Goal: Answer question/provide support: Share knowledge or assist other users

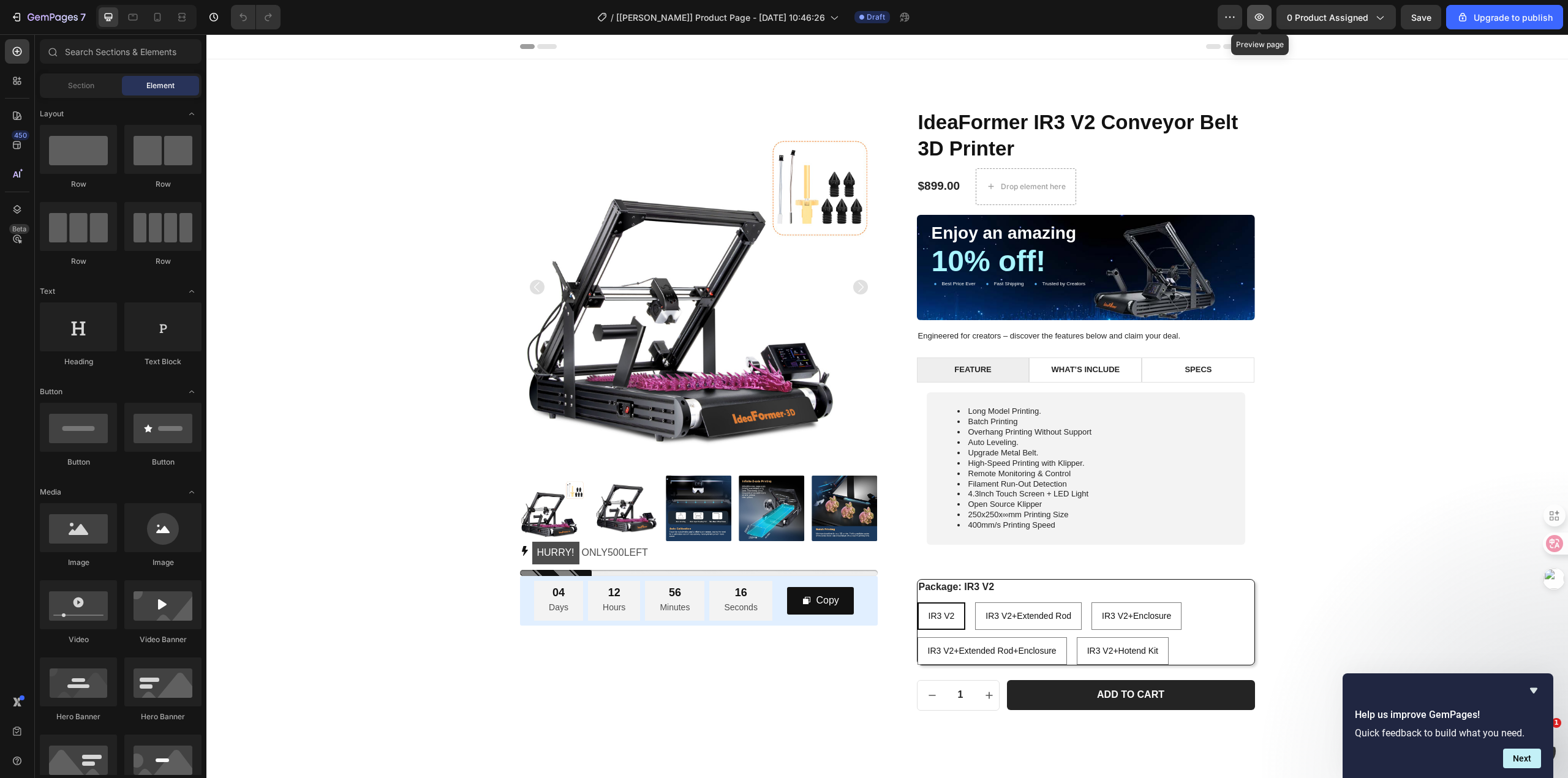
click at [1261, 19] on icon "button" at bounding box center [1258, 16] width 4 height 4
click at [713, 21] on span "[[PERSON_NAME]] Product Page - [DATE] 10:46:26" at bounding box center [720, 17] width 209 height 13
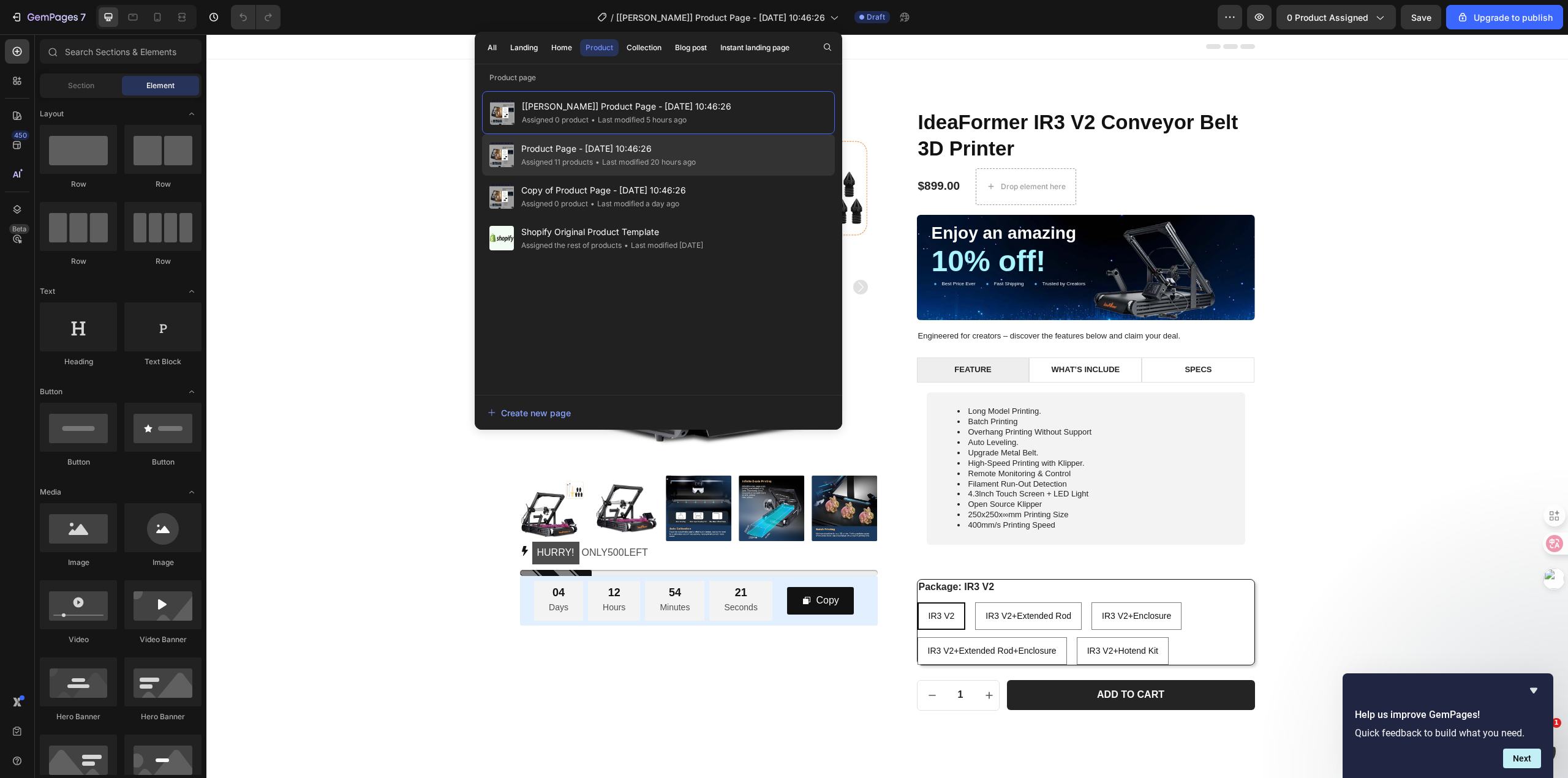
click at [708, 167] on div "Product Page - Jul 12, 10:46:26 Assigned 11 products • Last modified 20 hours a…" at bounding box center [658, 155] width 353 height 42
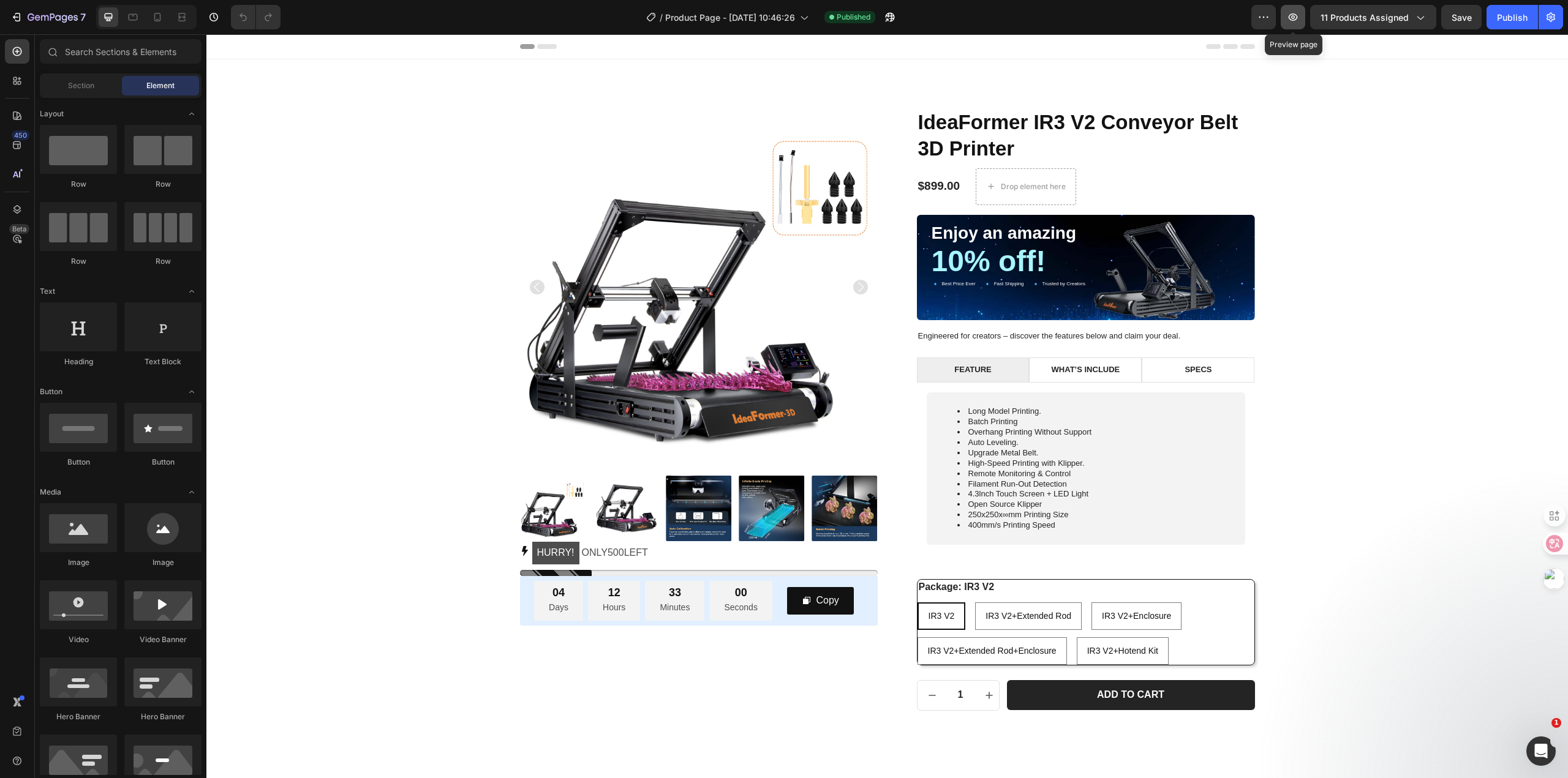
click at [1294, 17] on icon "button" at bounding box center [1293, 17] width 12 height 12
click at [1535, 745] on icon "打开 Intercom Messenger" at bounding box center [1539, 750] width 20 height 20
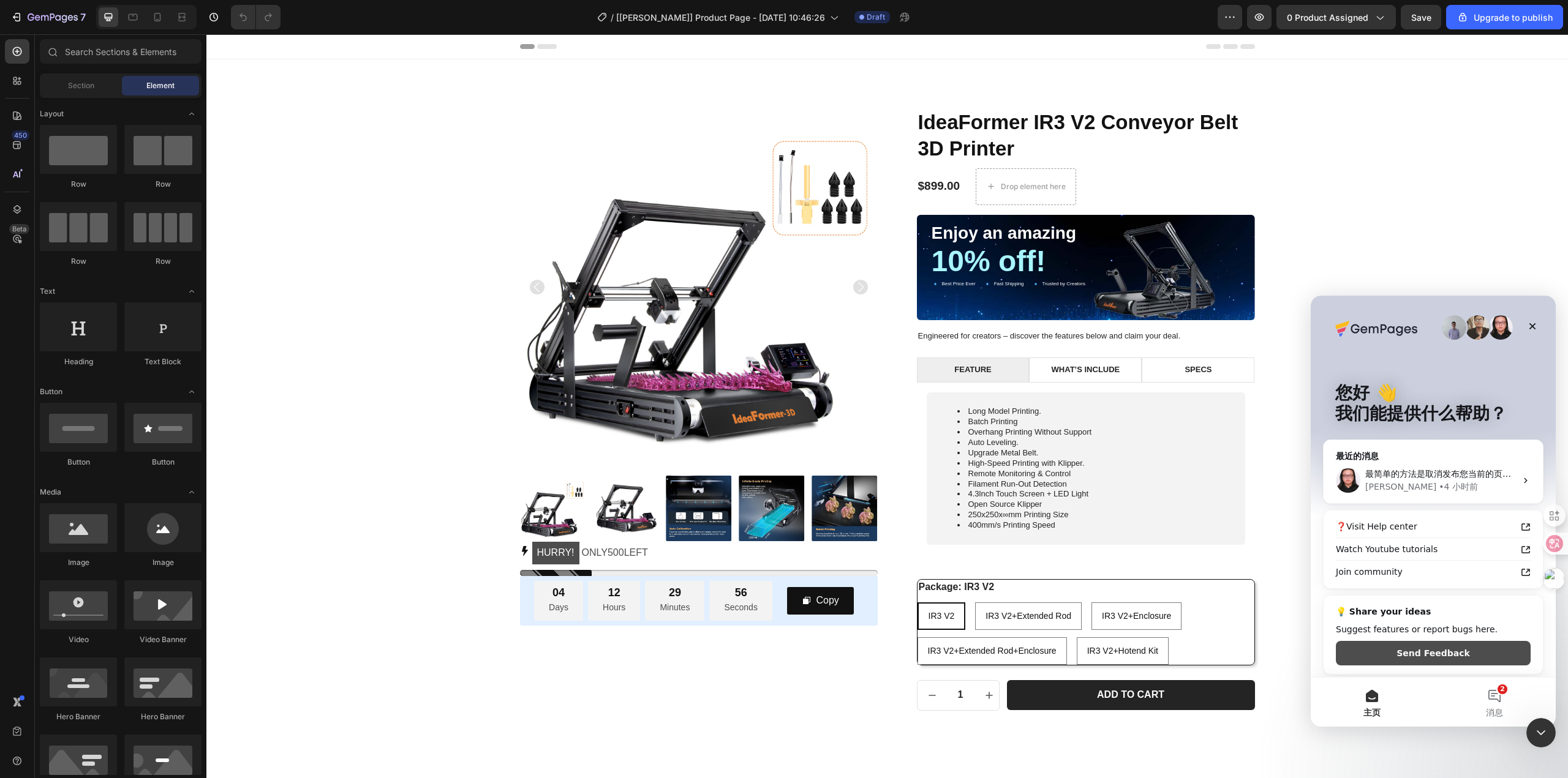
click at [1461, 657] on button "Send Feedback" at bounding box center [1433, 653] width 195 height 25
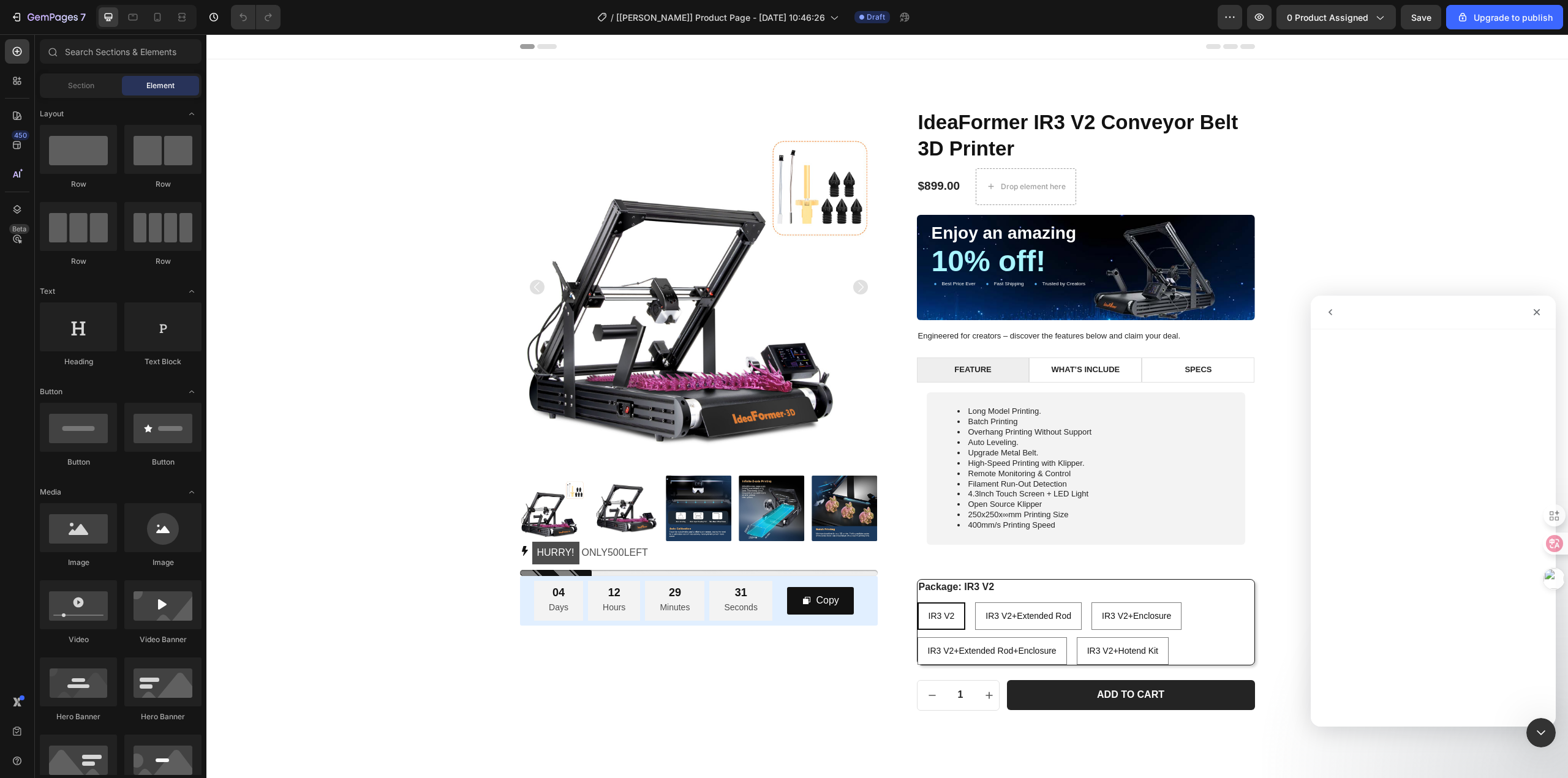
click at [1328, 316] on icon "go back" at bounding box center [1330, 312] width 10 height 10
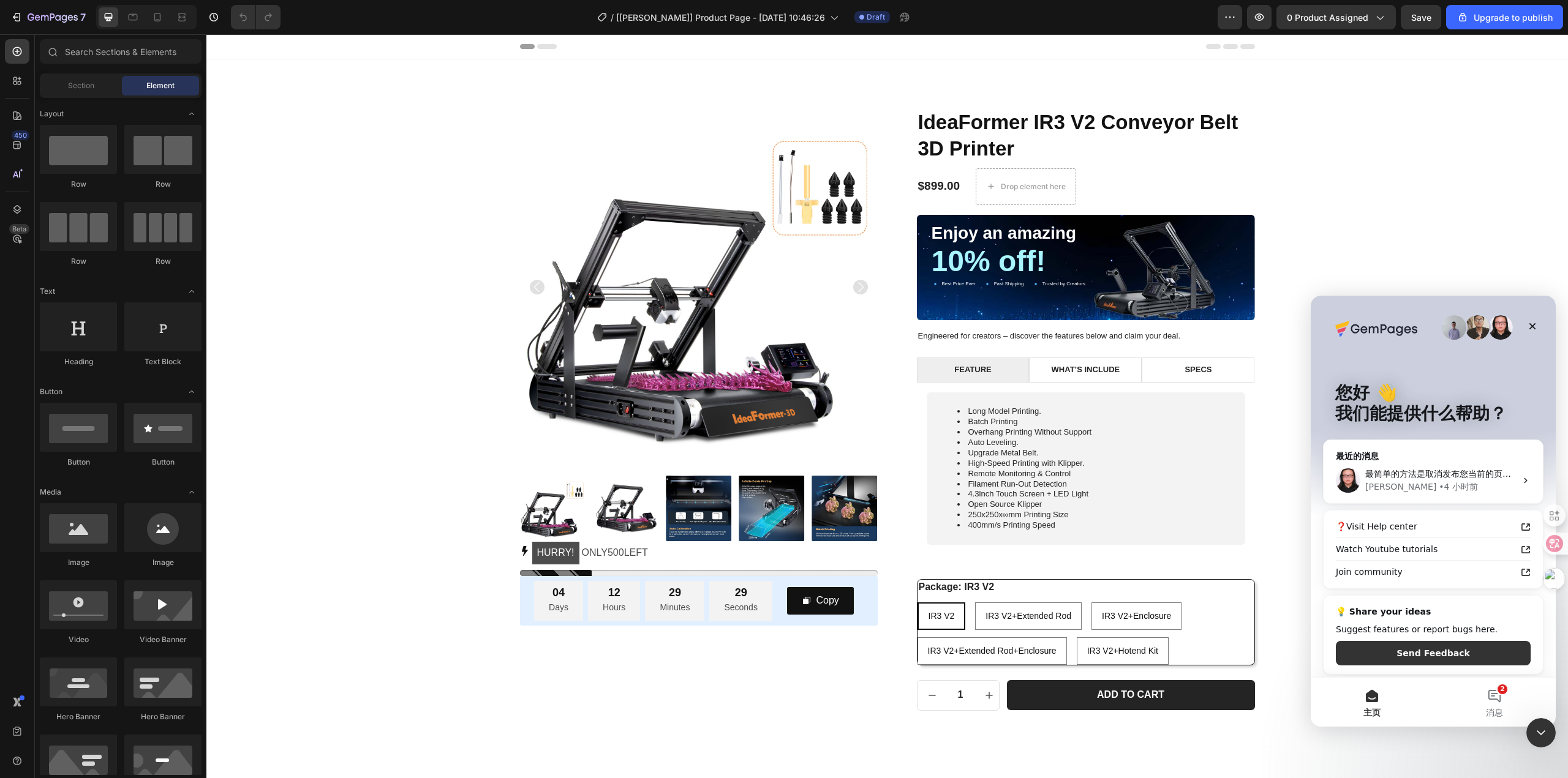
scroll to position [4, 0]
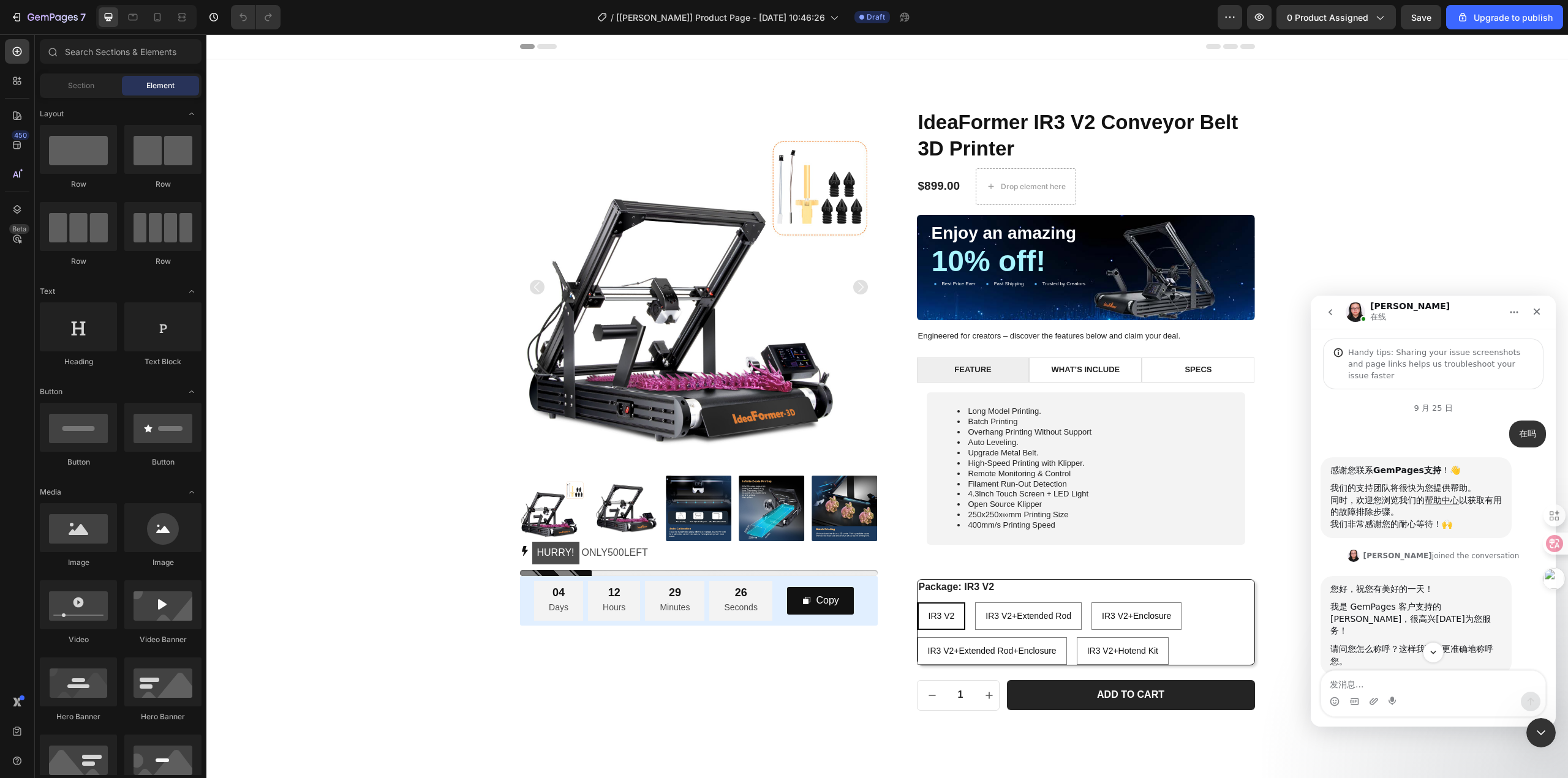
scroll to position [2440, 0]
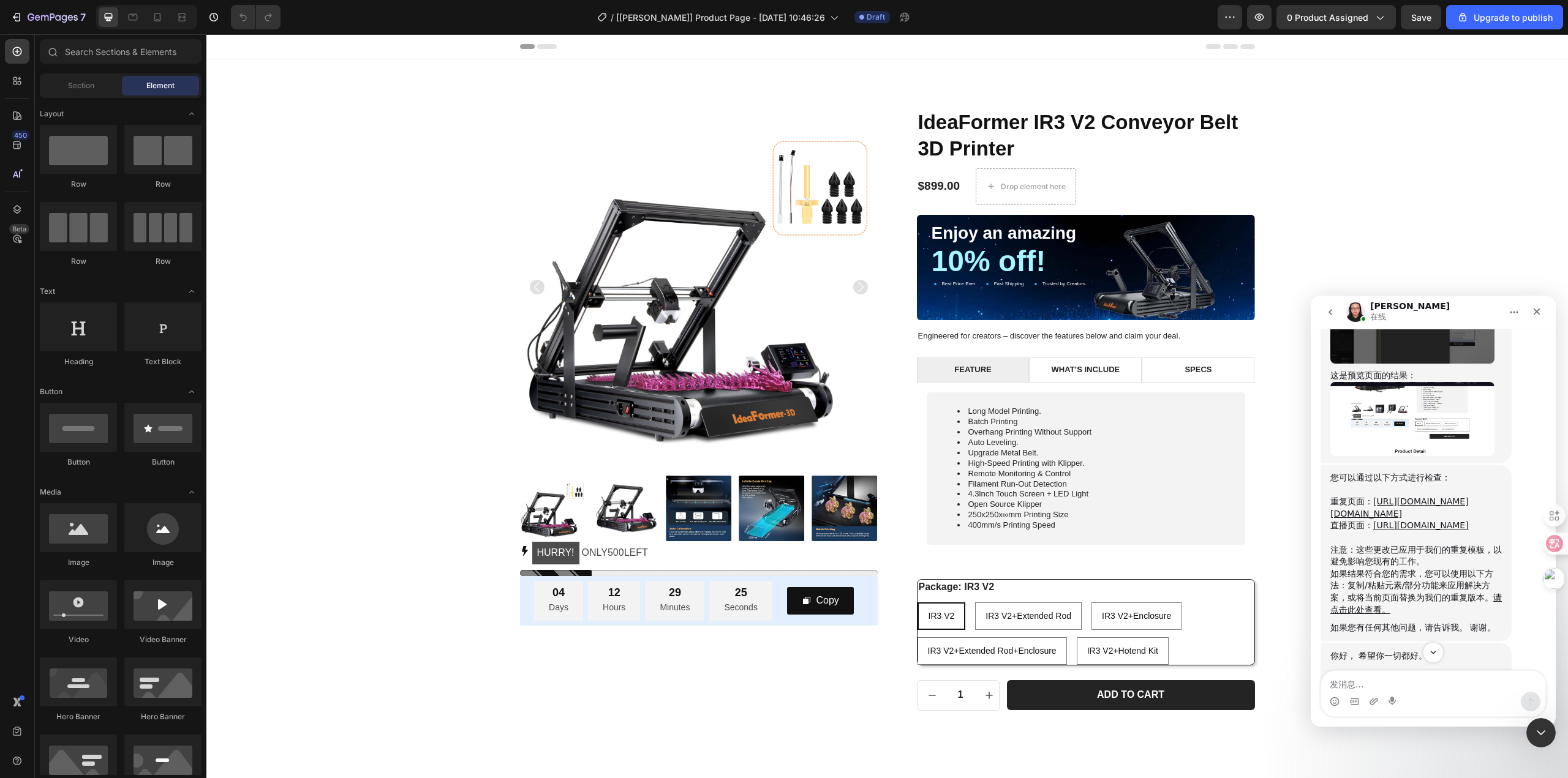
click at [1387, 684] on textarea "发消息..." at bounding box center [1432, 681] width 224 height 21
type textarea "https://i0pixe-10.myshopify.com/products/ideaformer-ir3-v2-conveyor-belt-3d-pri…"
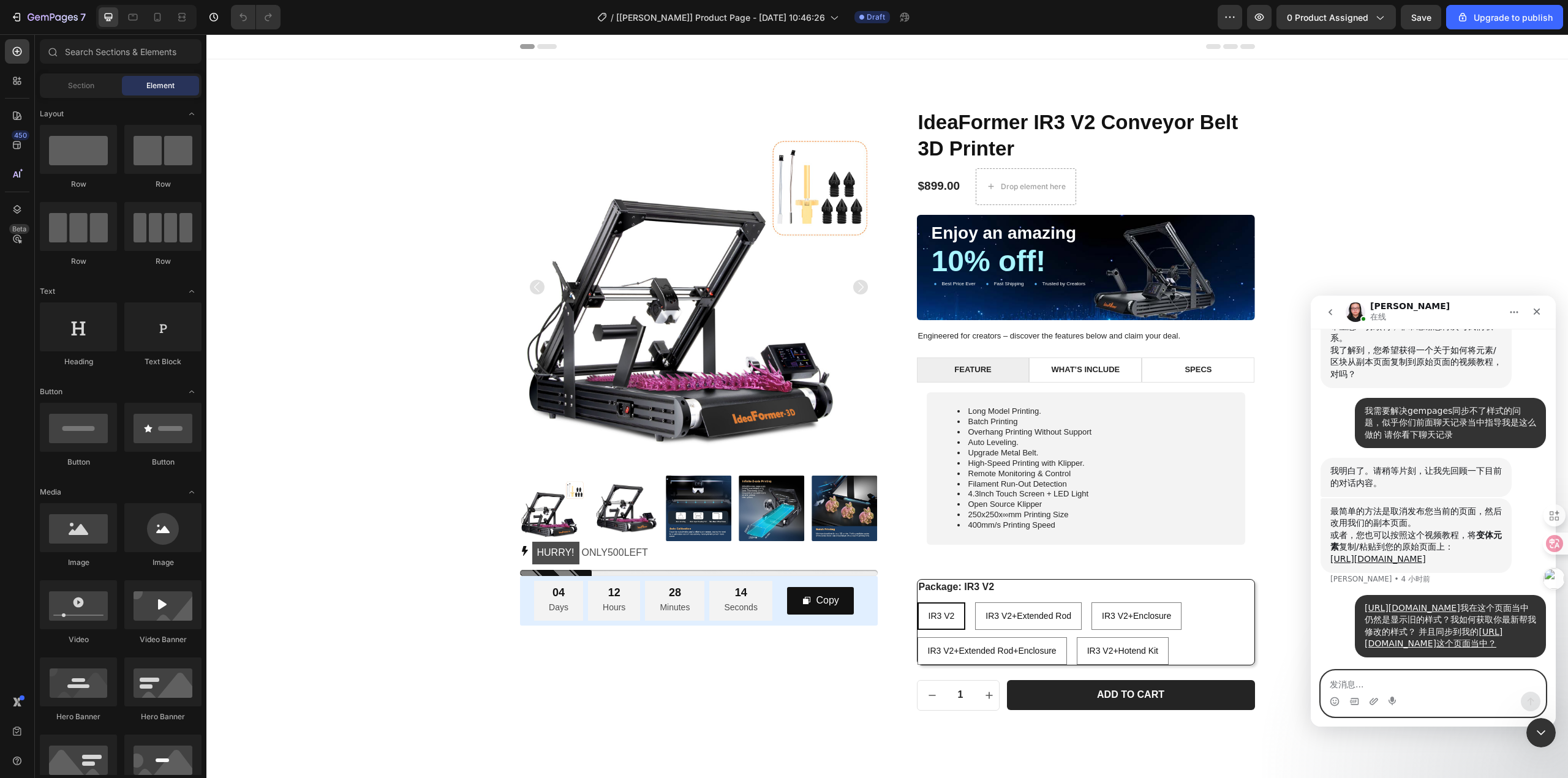
click at [1363, 684] on textarea "发消息..." at bounding box center [1432, 681] width 224 height 21
paste textarea "g"
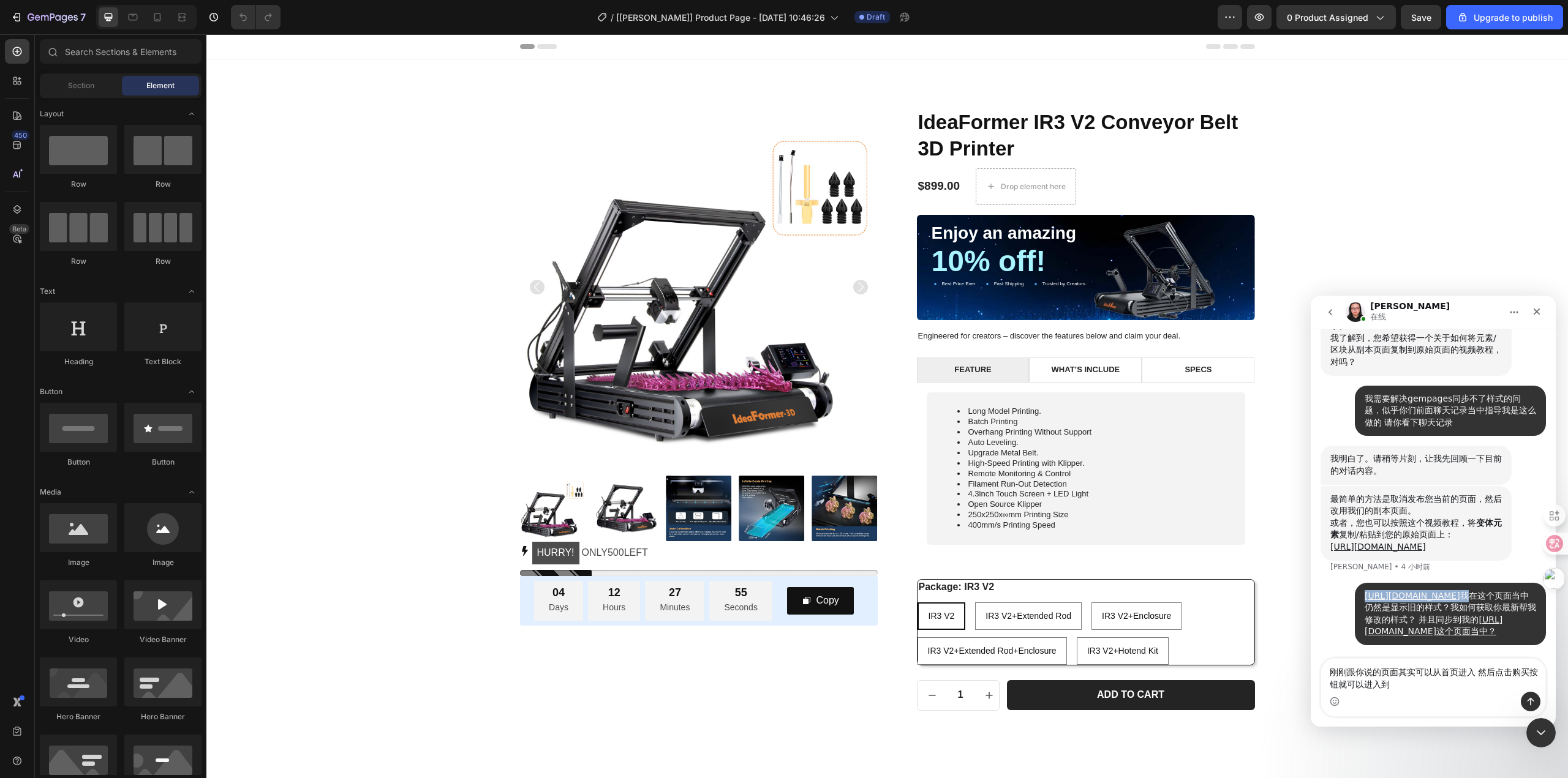
drag, startPoint x: 1492, startPoint y: 559, endPoint x: 1355, endPoint y: 528, distance: 140.5
click at [1355, 583] on div "https://i0pixe-10.myshopify.com/products/ideaformer-ir3-v2-conveyor-belt-3d-pri…" at bounding box center [1450, 614] width 191 height 62
copy div "[URL][DOMAIN_NAME]"
click at [1423, 688] on textarea "刚刚跟你说的页面其实可以从首页进入 然后点击购买按钮就可以进入到" at bounding box center [1432, 675] width 224 height 33
paste textarea "[URL][DOMAIN_NAME]"
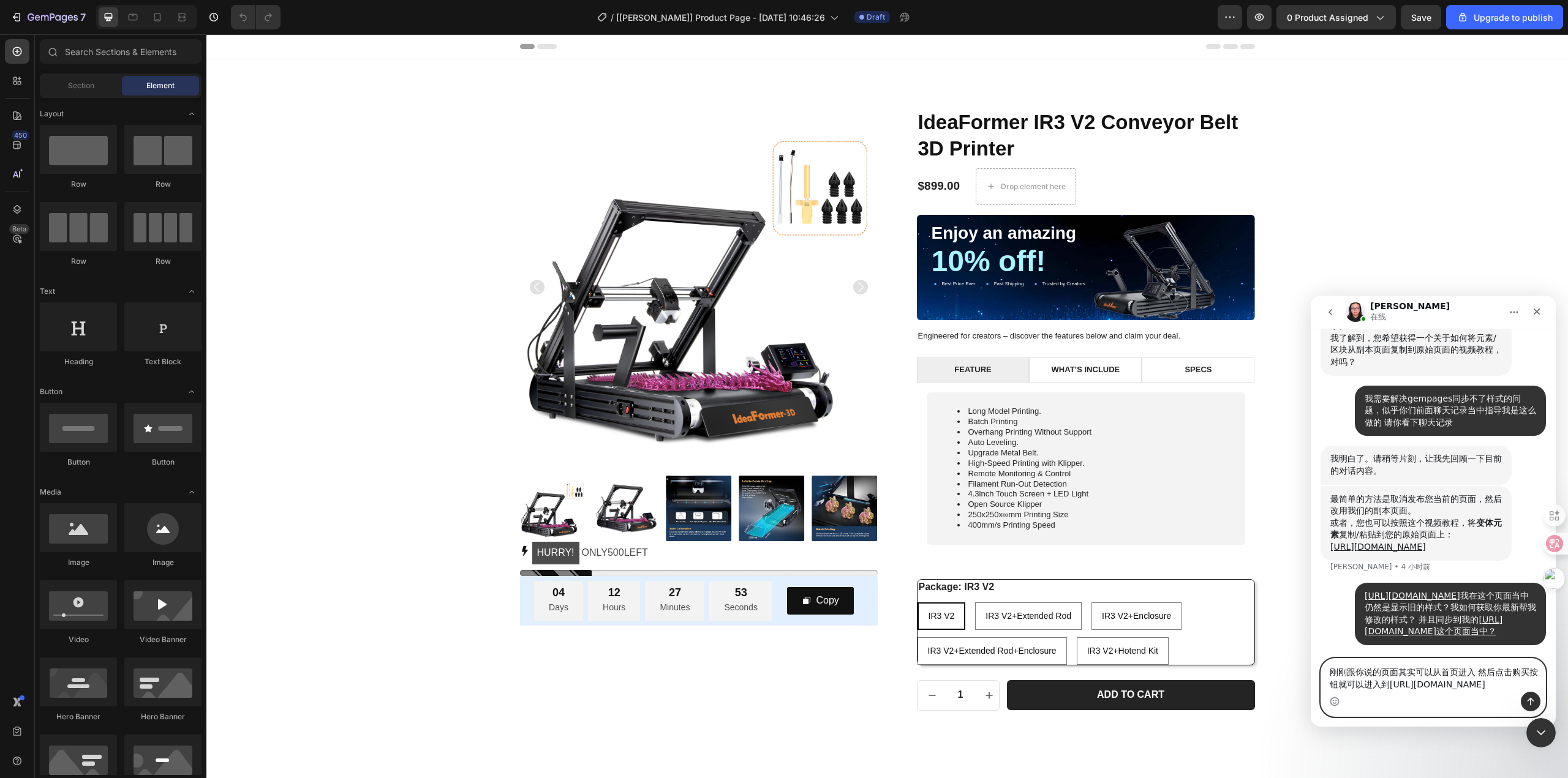
type textarea "刚刚跟你说的页面其实可以从首页进入 然后点击购买按钮就可以进入到https://i0pixe-10.myshopify.com/products/ideafo…"
click at [1533, 695] on button "发送消息…" at bounding box center [1531, 702] width 19 height 19
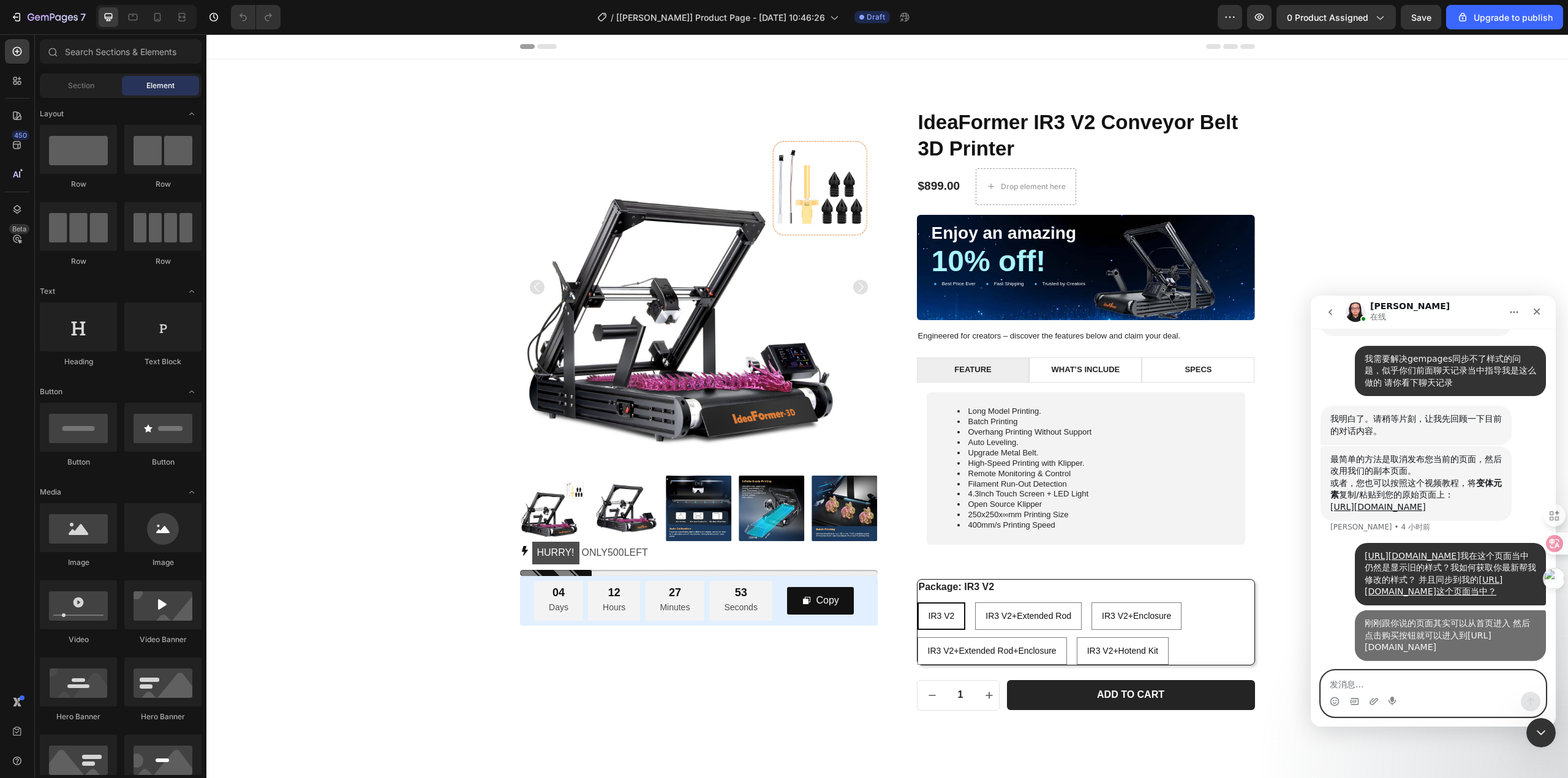
scroll to position [3729, 0]
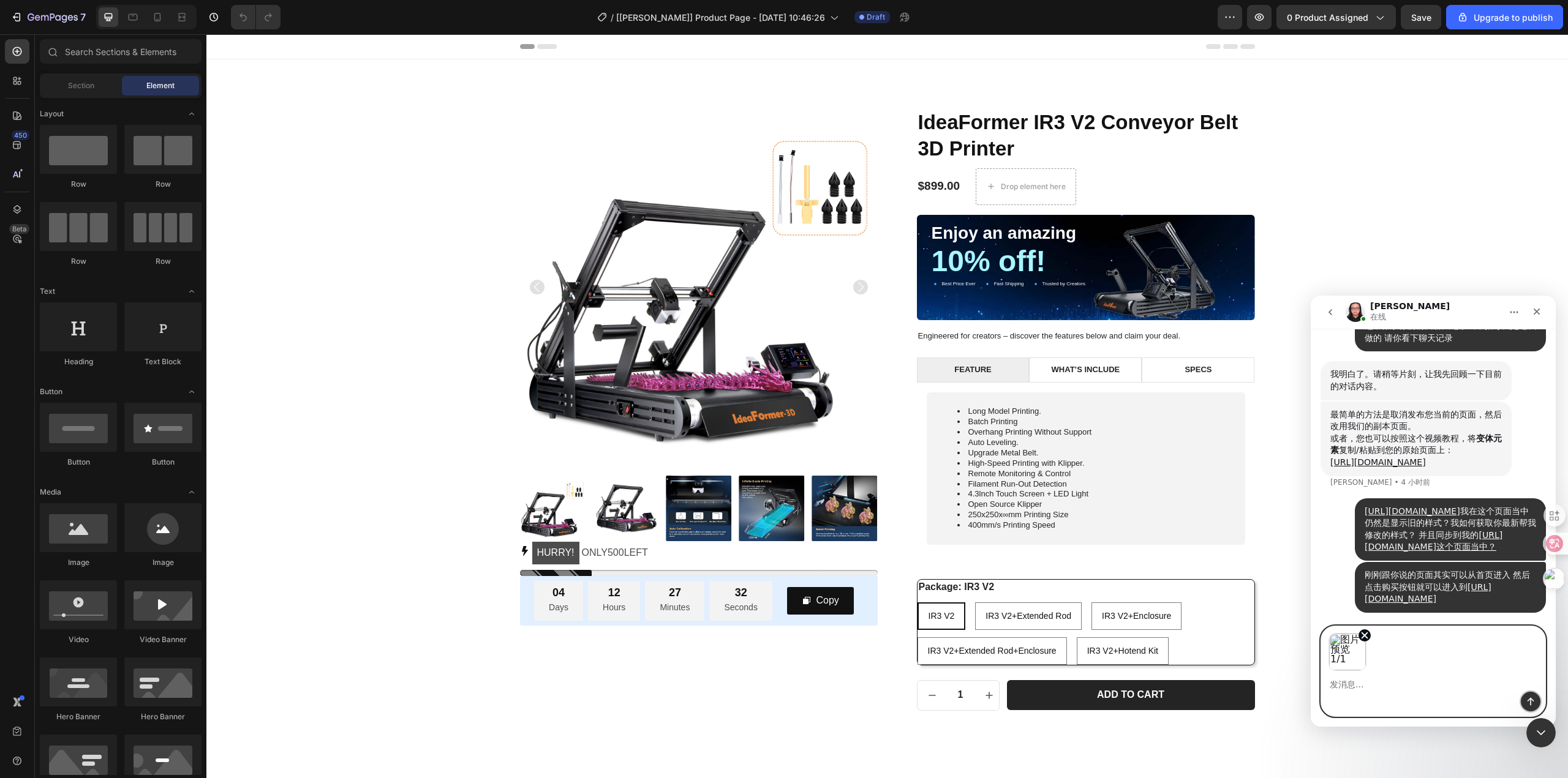
click at [1522, 700] on button "发送消息…" at bounding box center [1531, 702] width 19 height 19
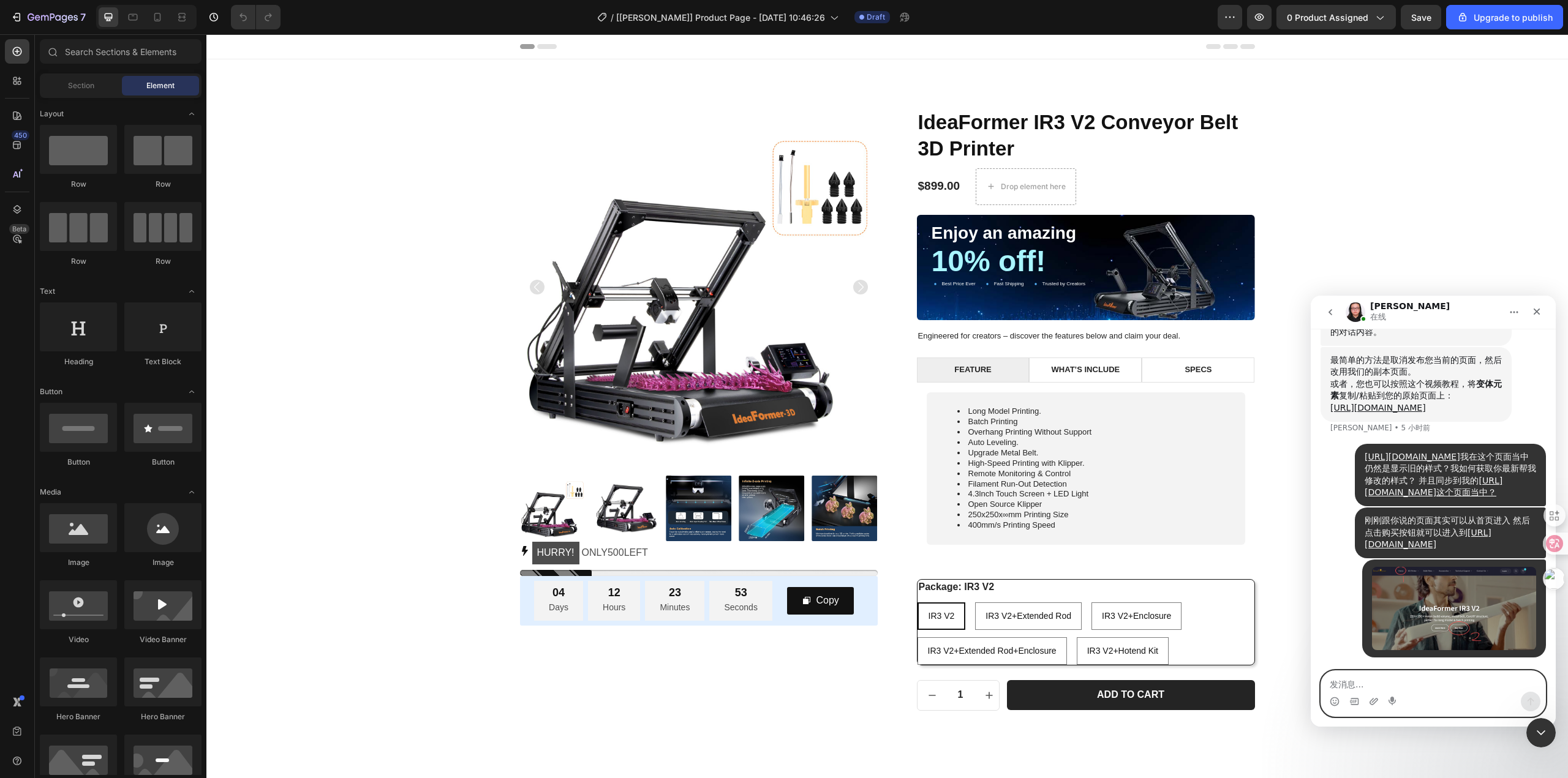
scroll to position [3828, 0]
click at [1381, 685] on textarea "发消息..." at bounding box center [1432, 681] width 224 height 21
type textarea "在吗"
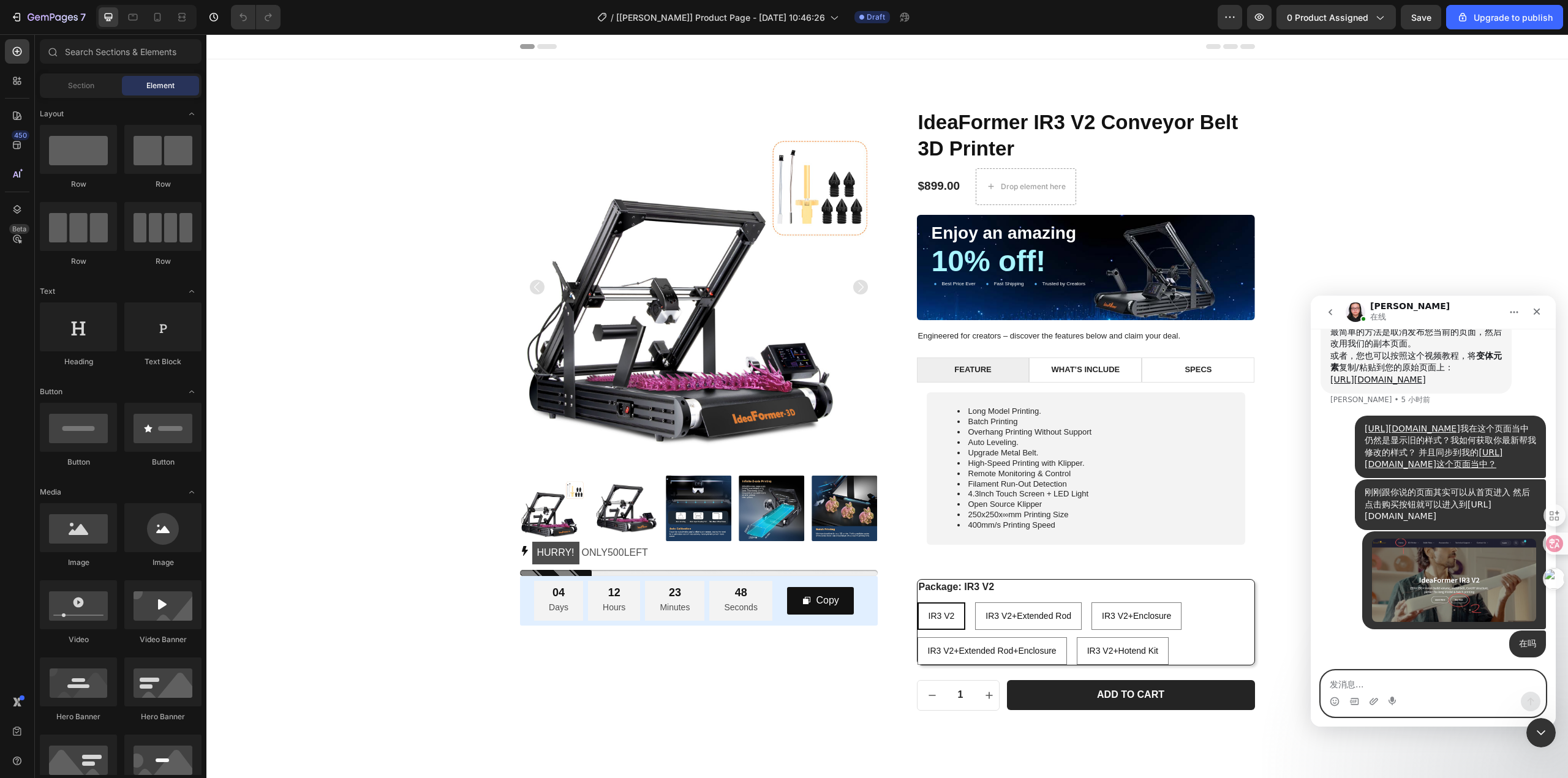
scroll to position [3856, 0]
click at [380, 271] on div "Product Images HURRY! ONLY 500 LEFT Stock Counter 04 Days 12 Hours 23 Minutes 4…" at bounding box center [887, 410] width 1343 height 603
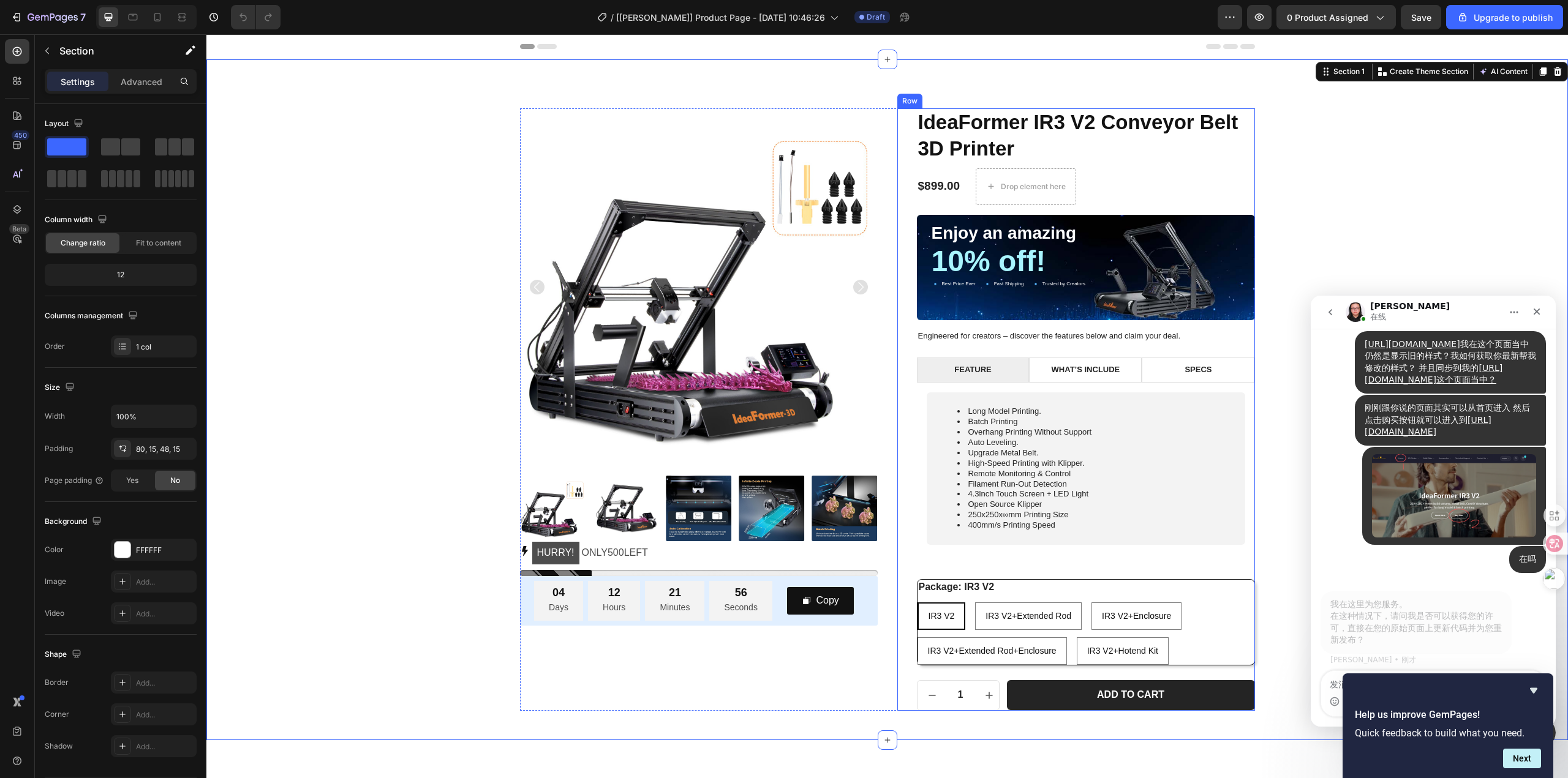
scroll to position [3928, 0]
click at [1540, 687] on icon "Hide survey" at bounding box center [1534, 691] width 15 height 15
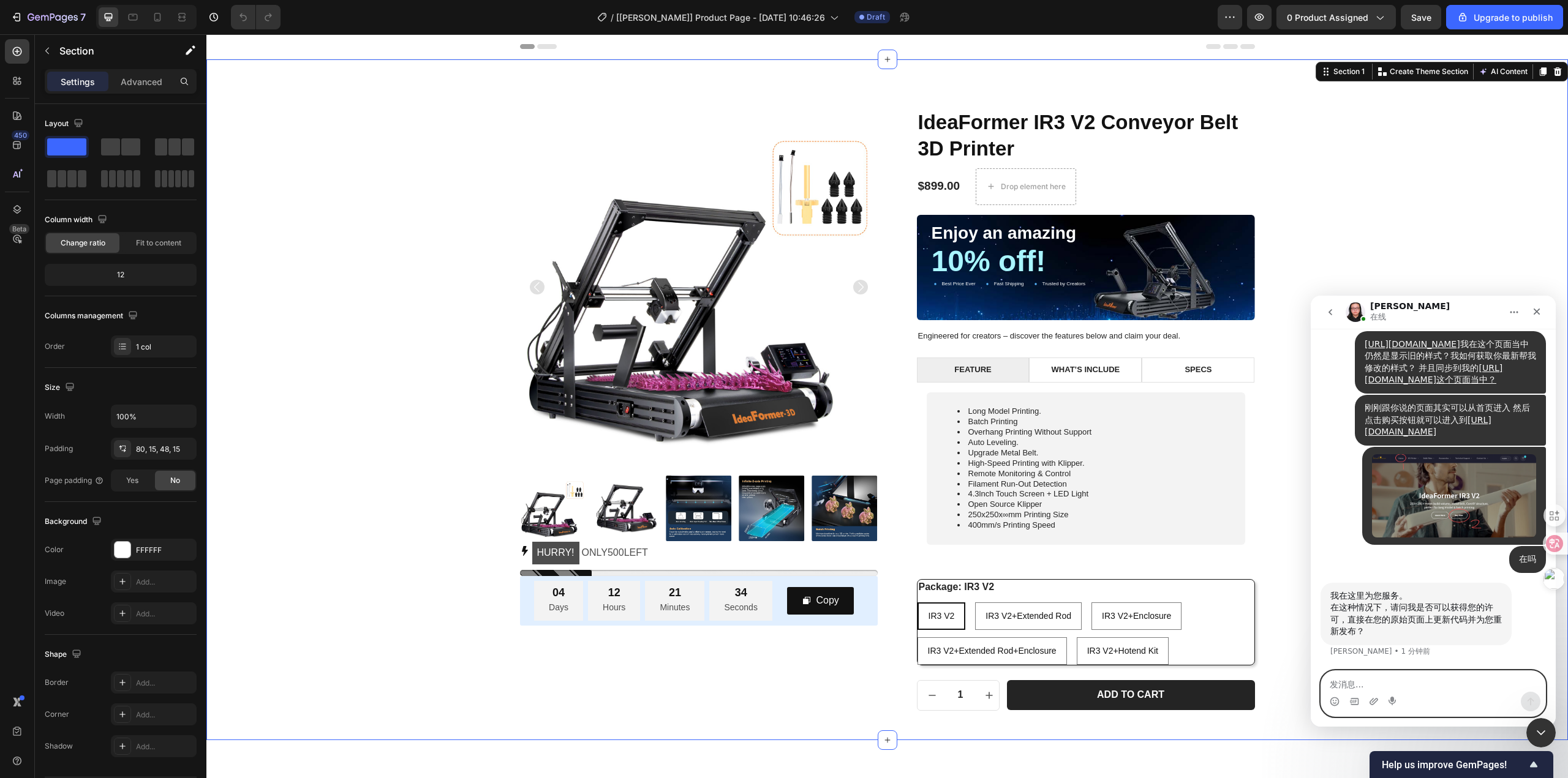
click at [1440, 690] on textarea "发消息..." at bounding box center [1432, 681] width 224 height 21
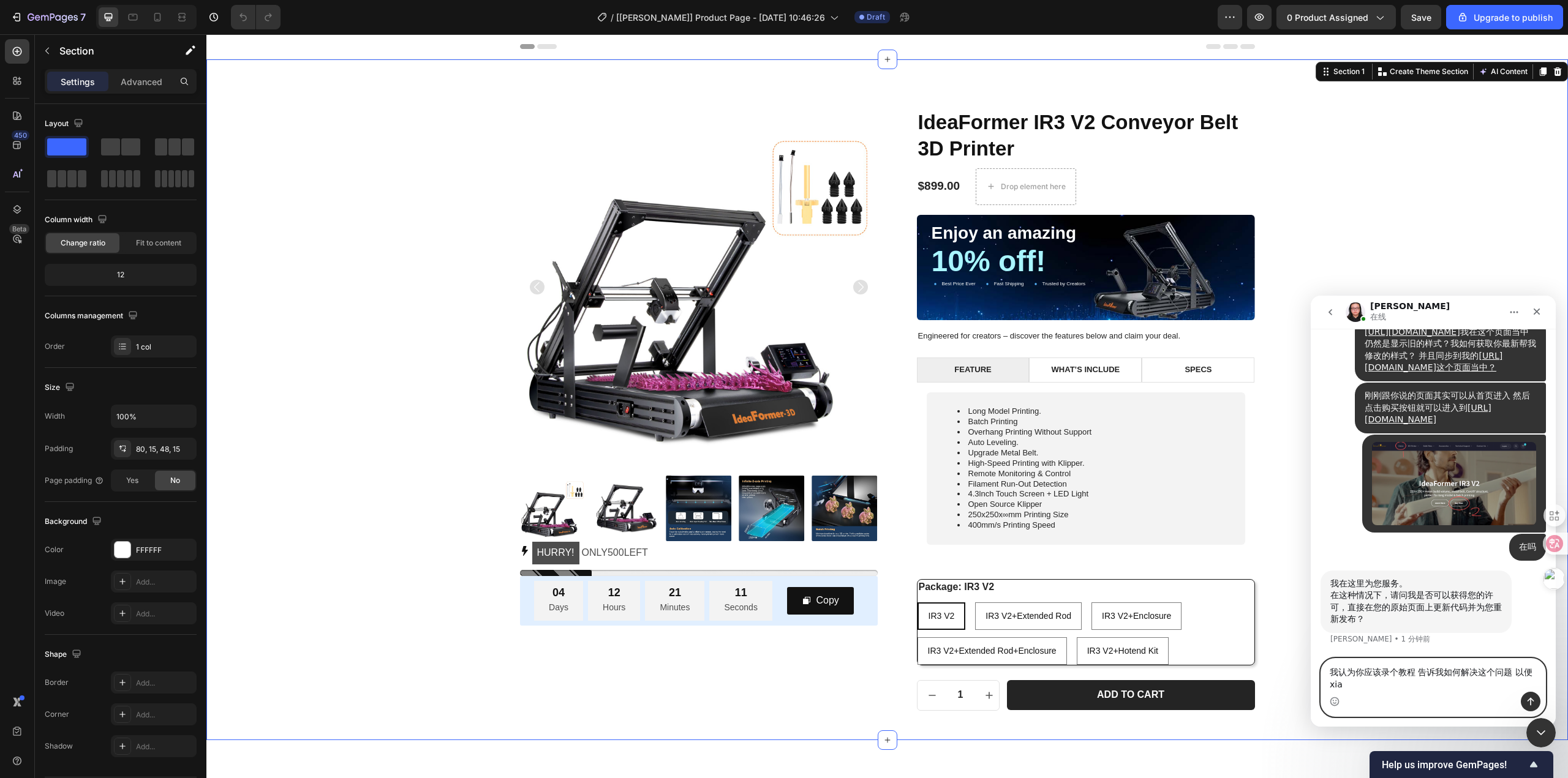
scroll to position [3941, 0]
type textarea "我认为你应该录个教程 告诉我如何解决这个问题 以便下次我遇到同样的问题不需要麻烦您"
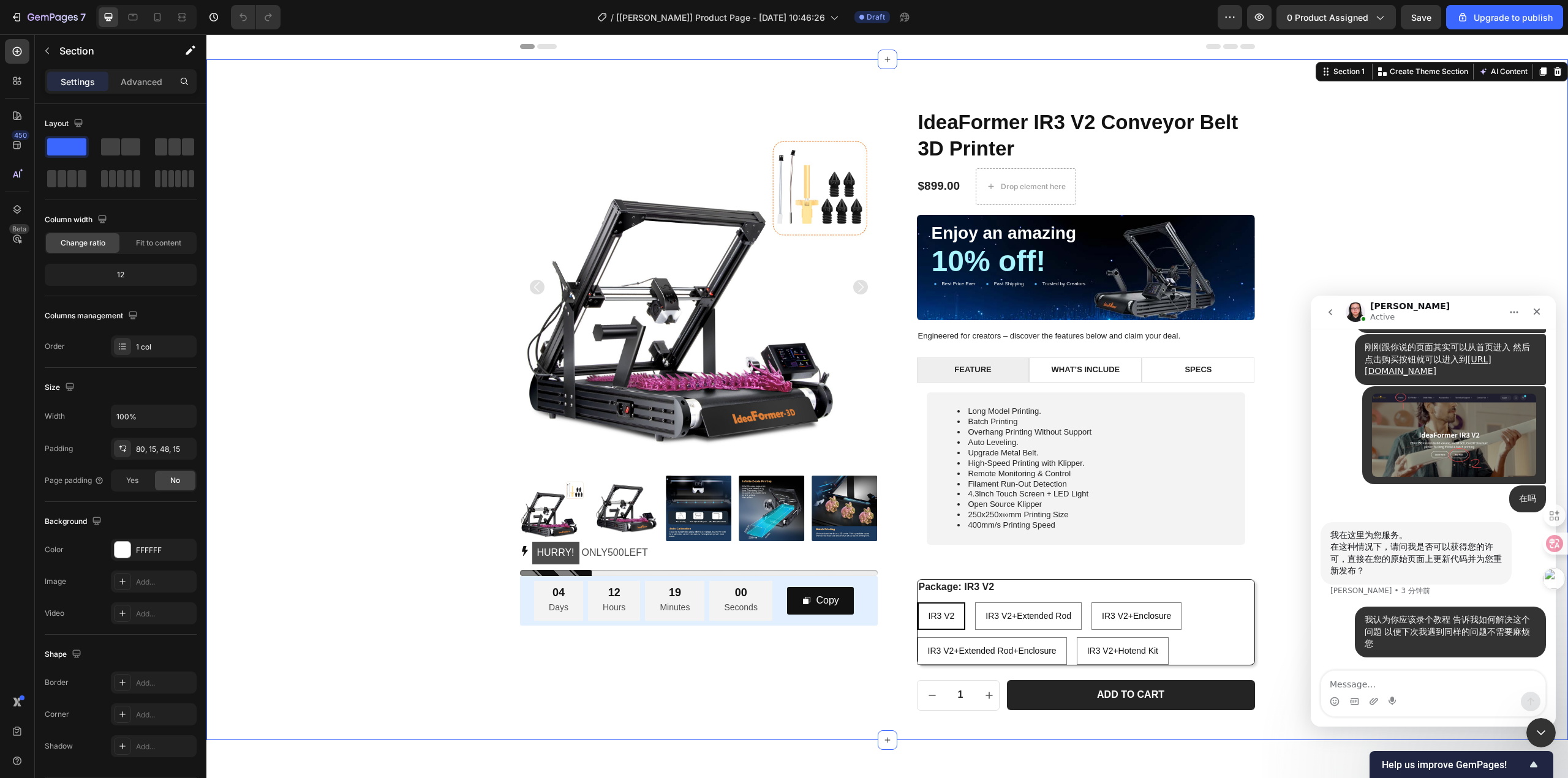
scroll to position [4038, 0]
click at [423, 458] on div "Product Images HURRY! ONLY 500 LEFT Stock Counter 04 Days 12 Hours 18 Minutes 5…" at bounding box center [887, 410] width 1343 height 603
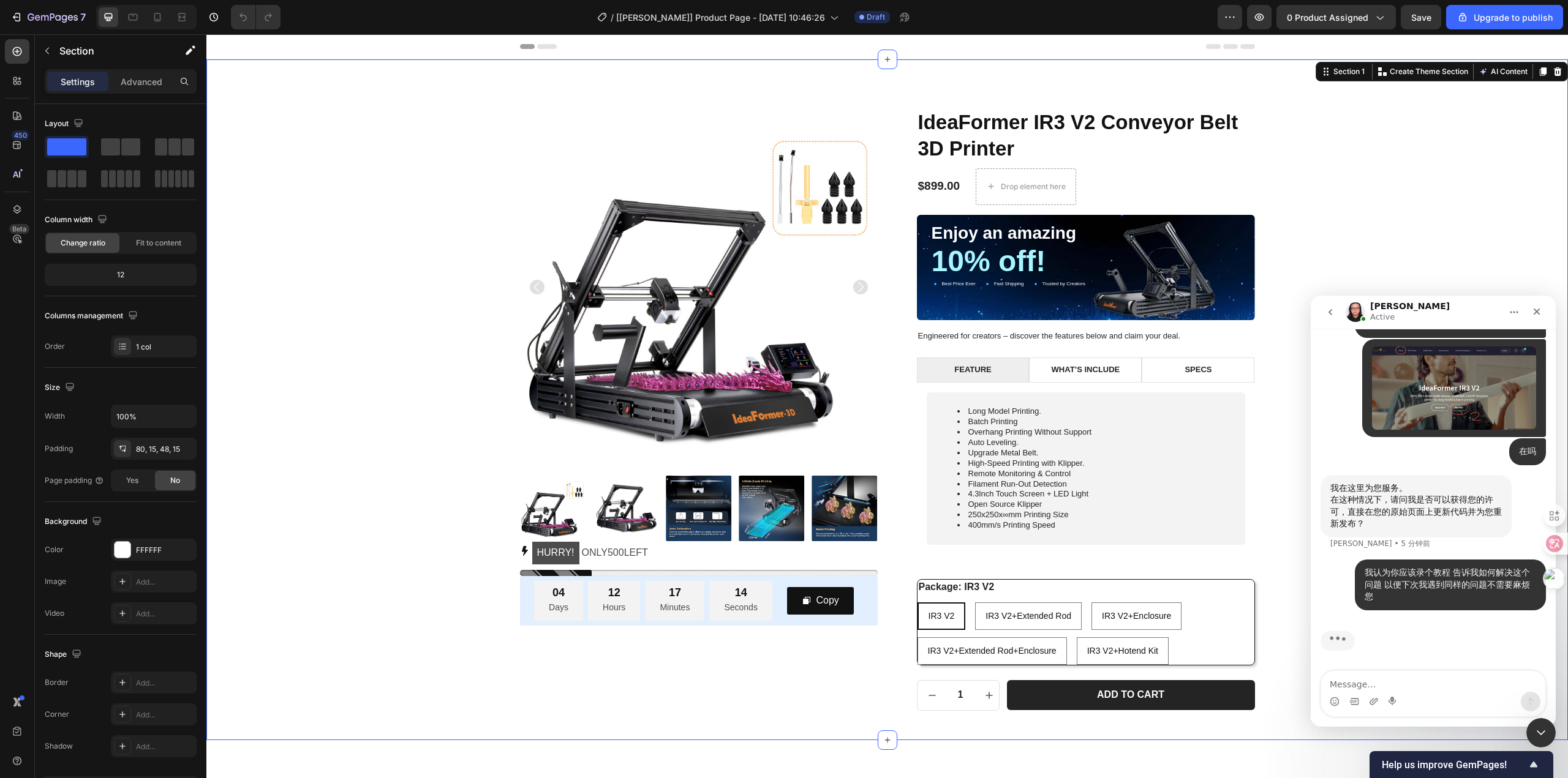
scroll to position [4085, 0]
click at [1411, 607] on div "我认为你应该录个教程 告诉我如何解决这个问题 以便下次我遇到同样的问题不需要麻烦您 • 4 分钟前" at bounding box center [1450, 585] width 191 height 51
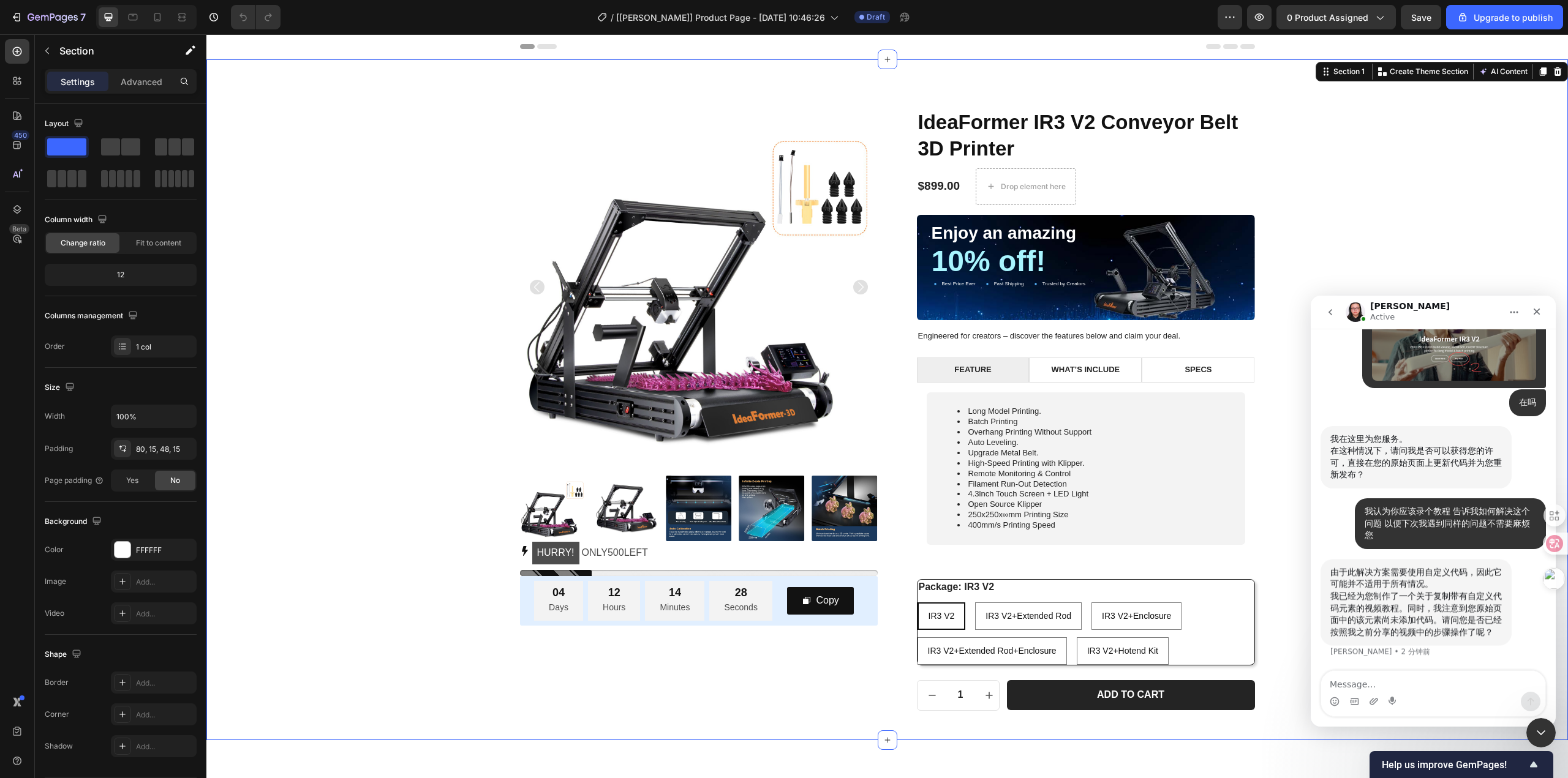
scroll to position [4134, 0]
click at [1429, 679] on textarea "Message…" at bounding box center [1432, 681] width 224 height 21
click at [1371, 683] on textarea "Message…" at bounding box center [1432, 681] width 224 height 21
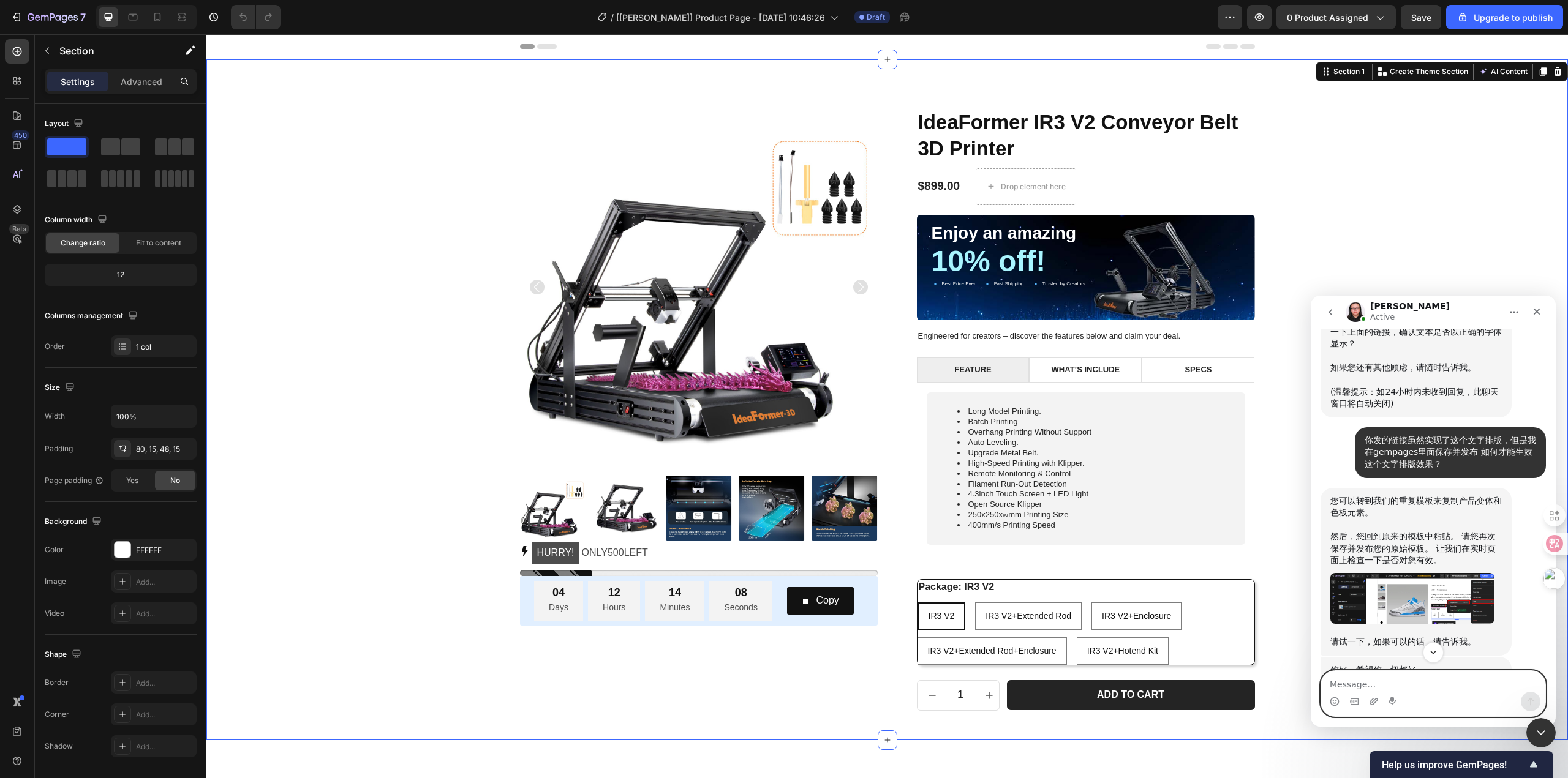
scroll to position [3093, 0]
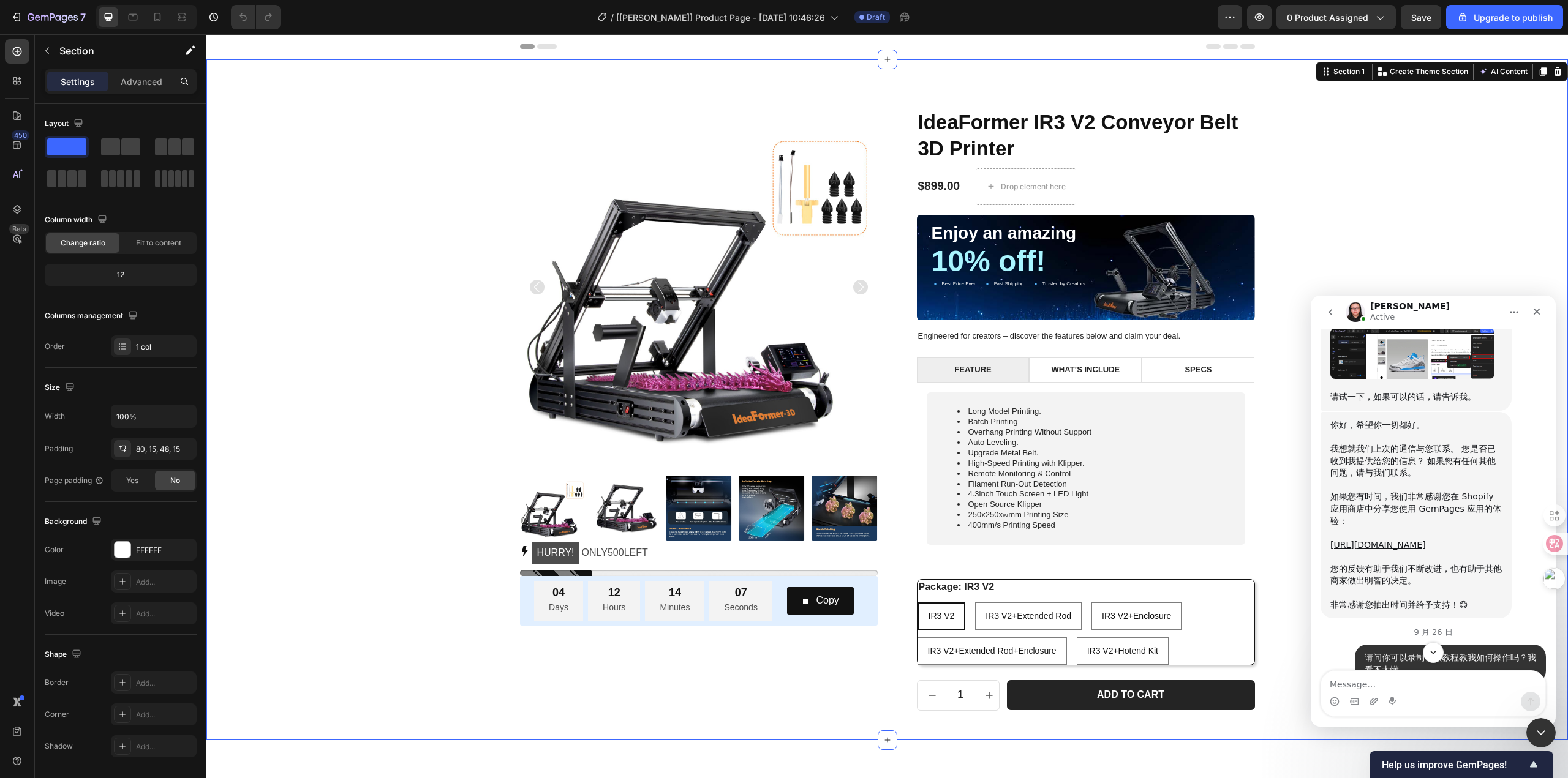
click at [1441, 379] on img "Brad说…" at bounding box center [1412, 354] width 164 height 51
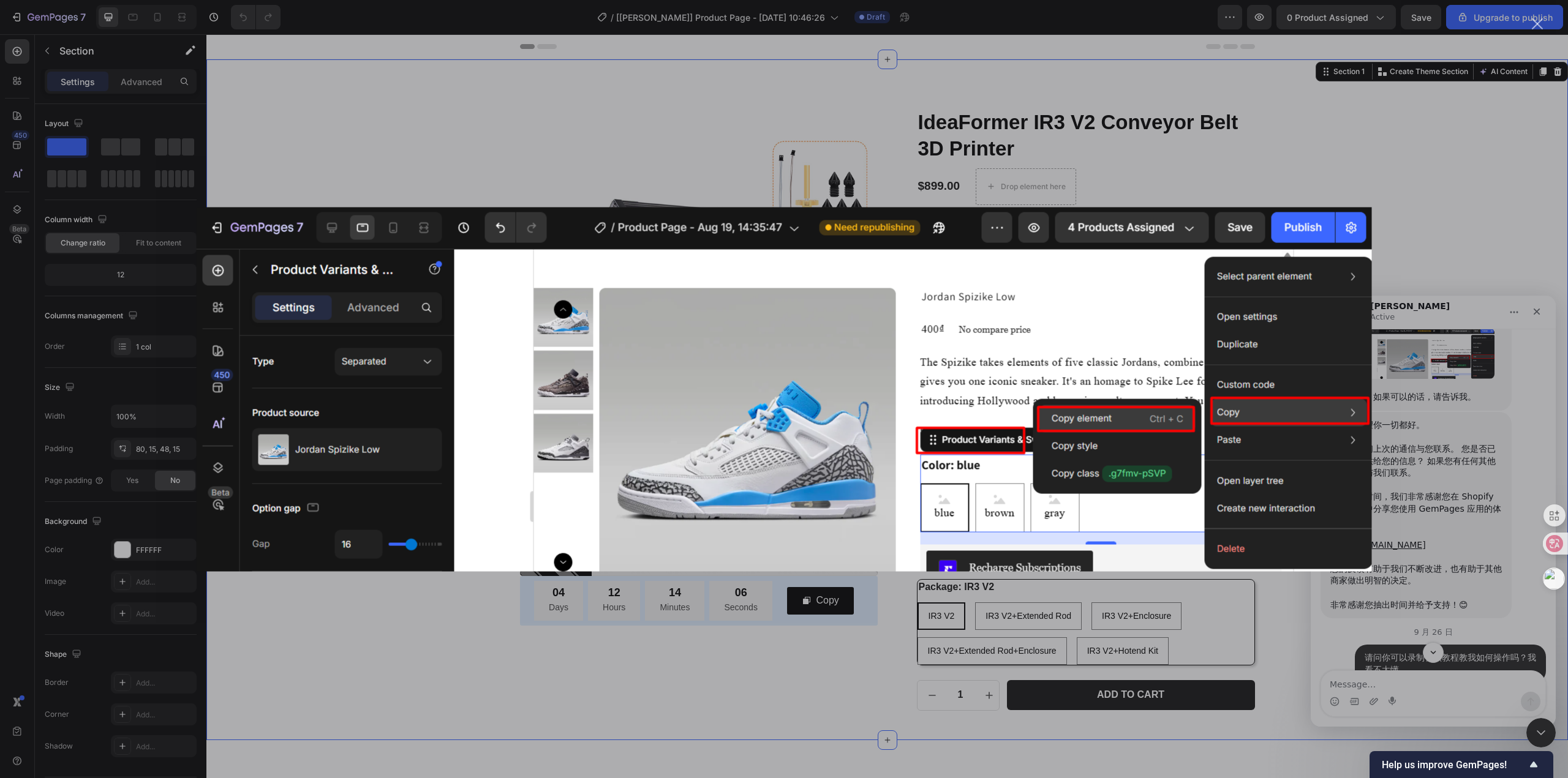
scroll to position [0, 0]
click at [1508, 394] on div "Intercom Messenger" at bounding box center [784, 389] width 1568 height 778
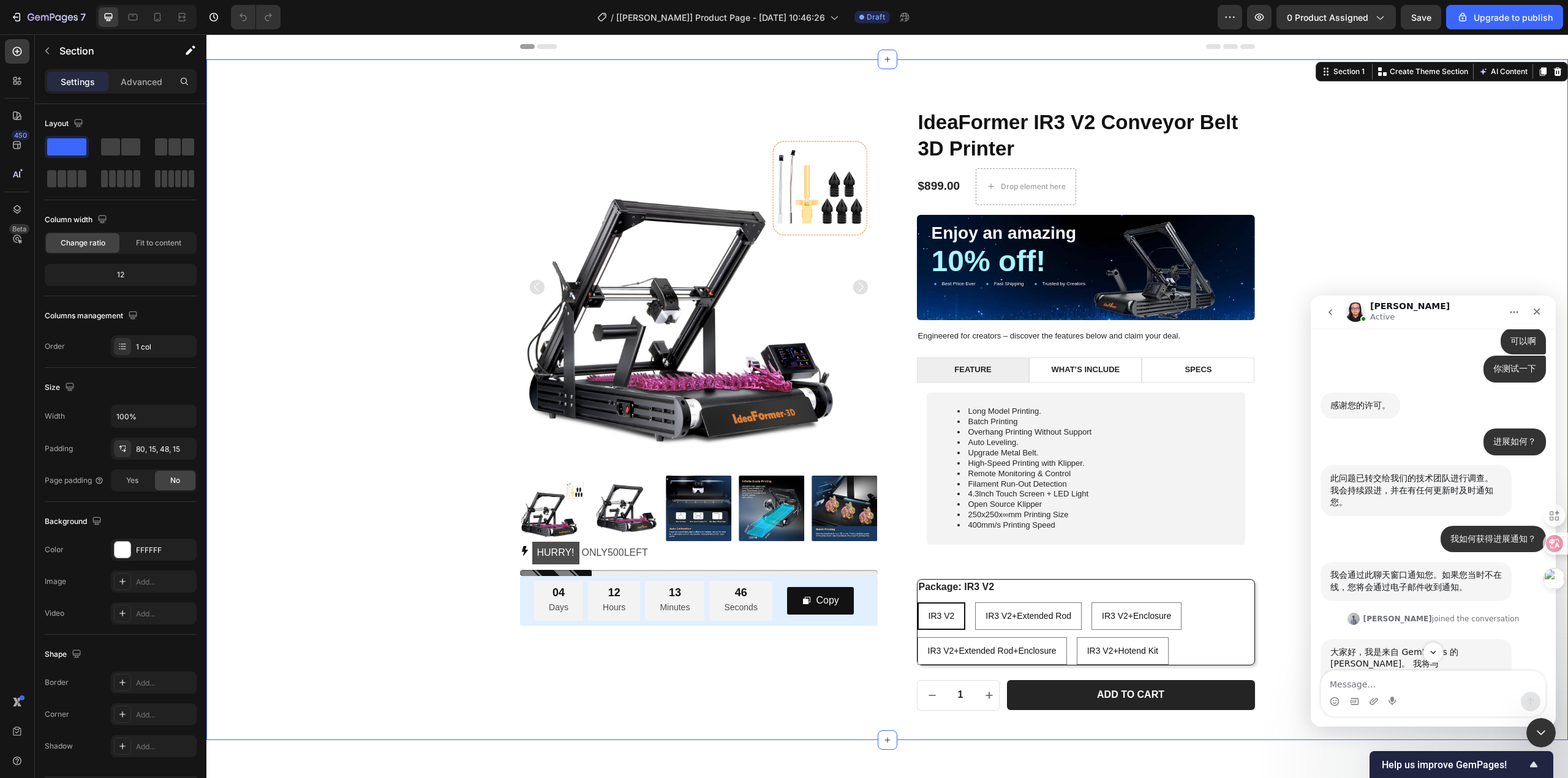
scroll to position [2114, 0]
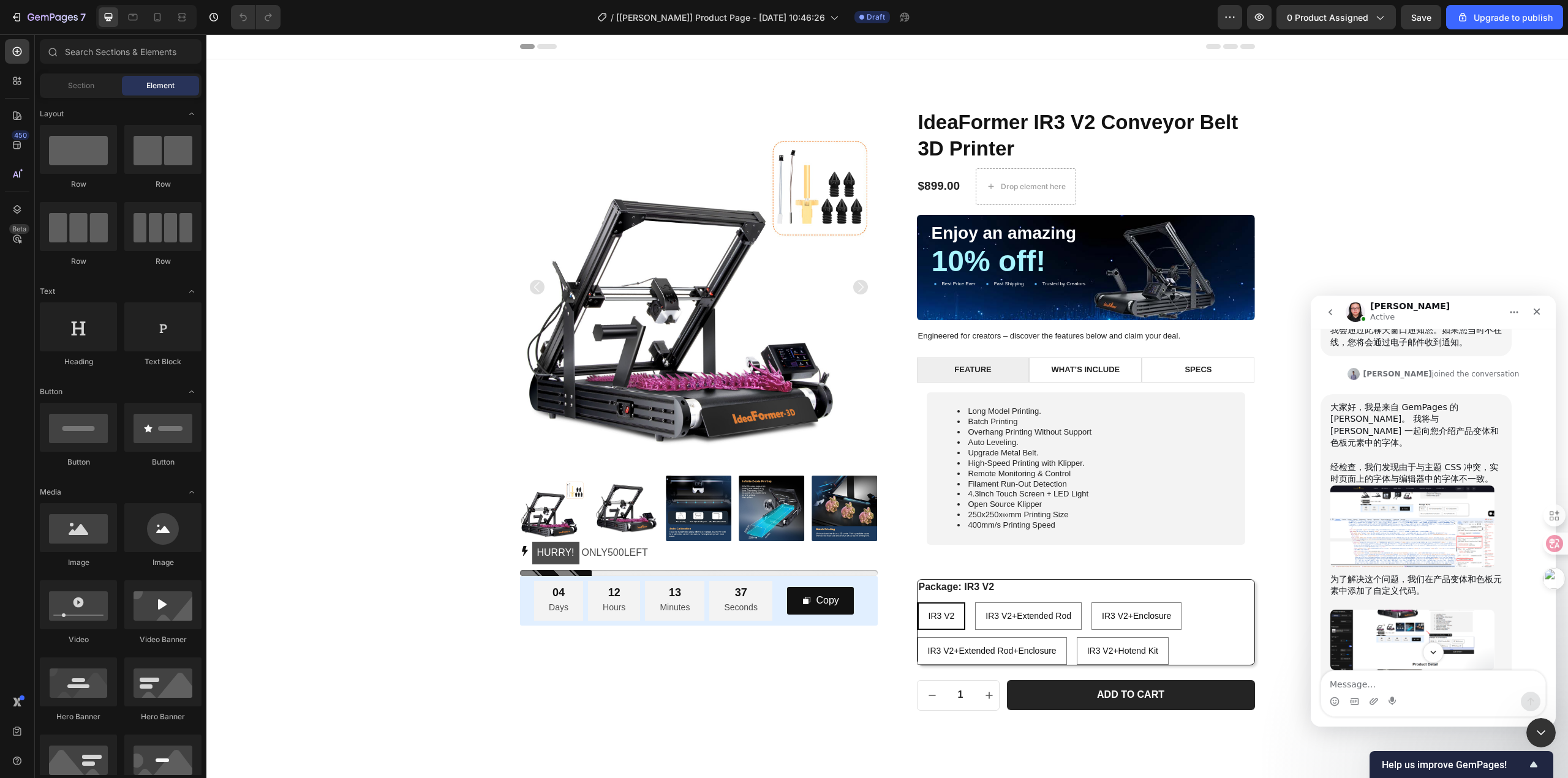
click at [1131, 44] on div "Header" at bounding box center [887, 46] width 735 height 25
click at [14, 19] on icon "button" at bounding box center [16, 17] width 12 height 12
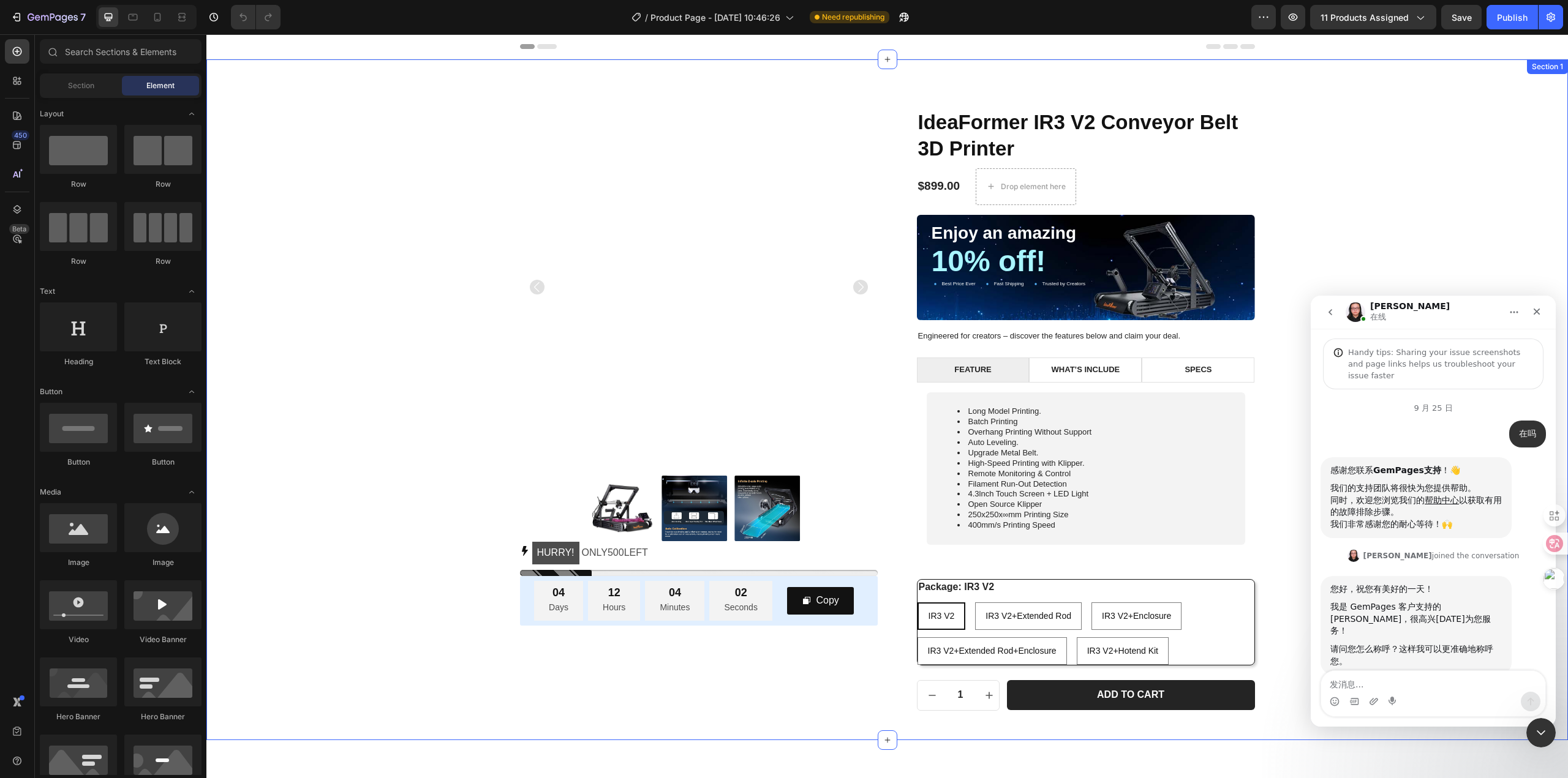
scroll to position [4086, 0]
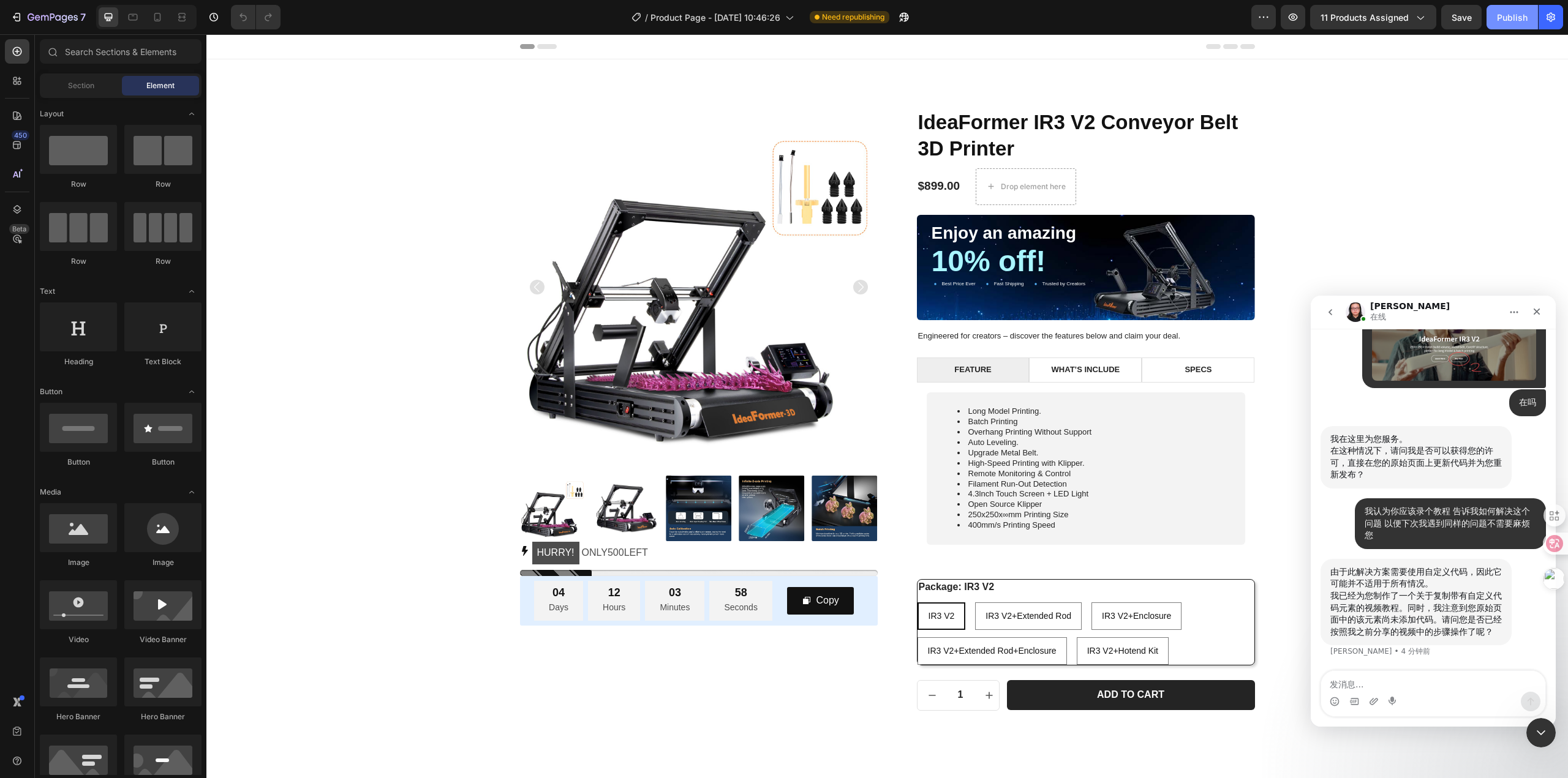
click at [1501, 14] on div "Publish" at bounding box center [1512, 17] width 31 height 13
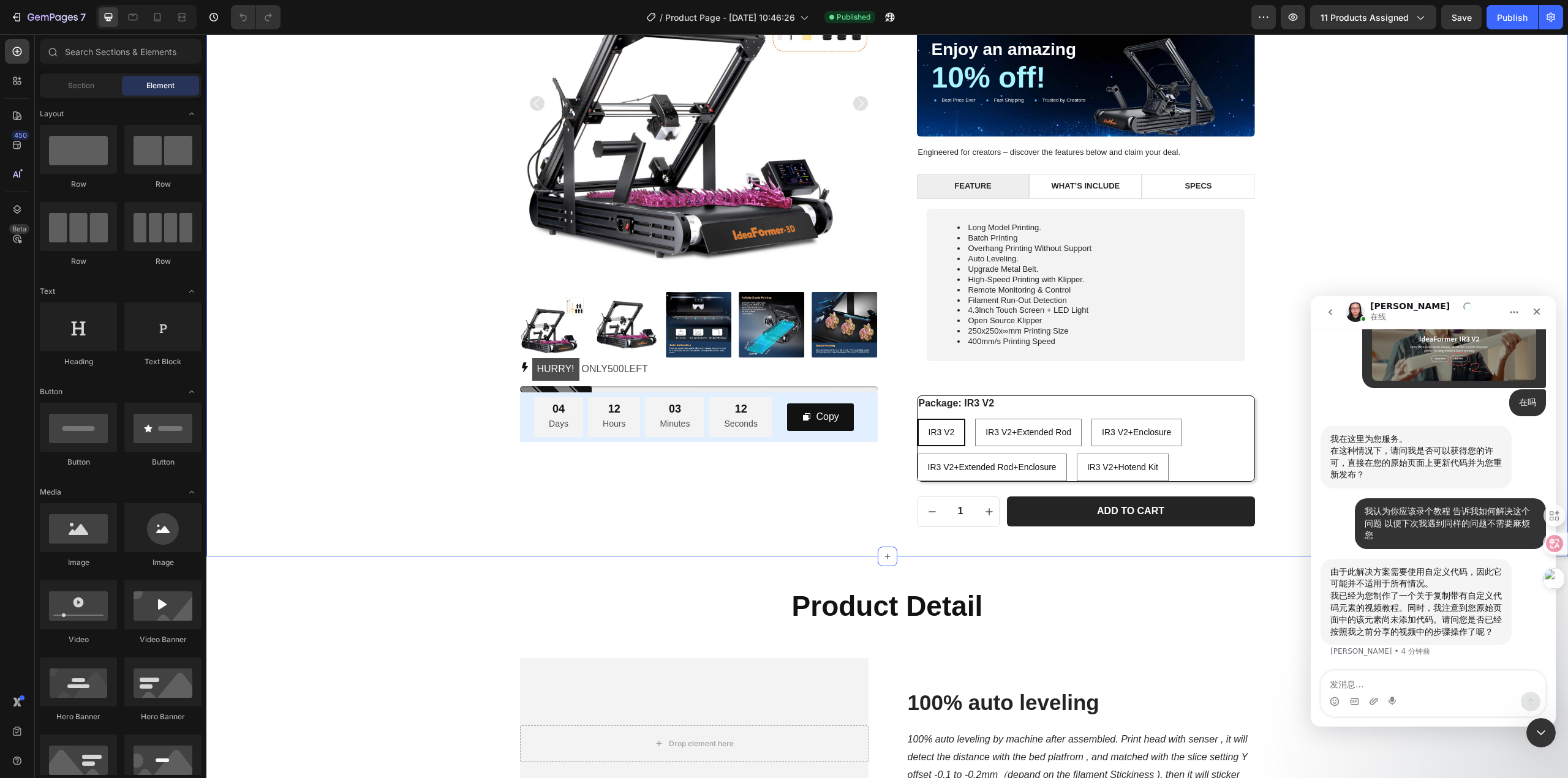
scroll to position [0, 0]
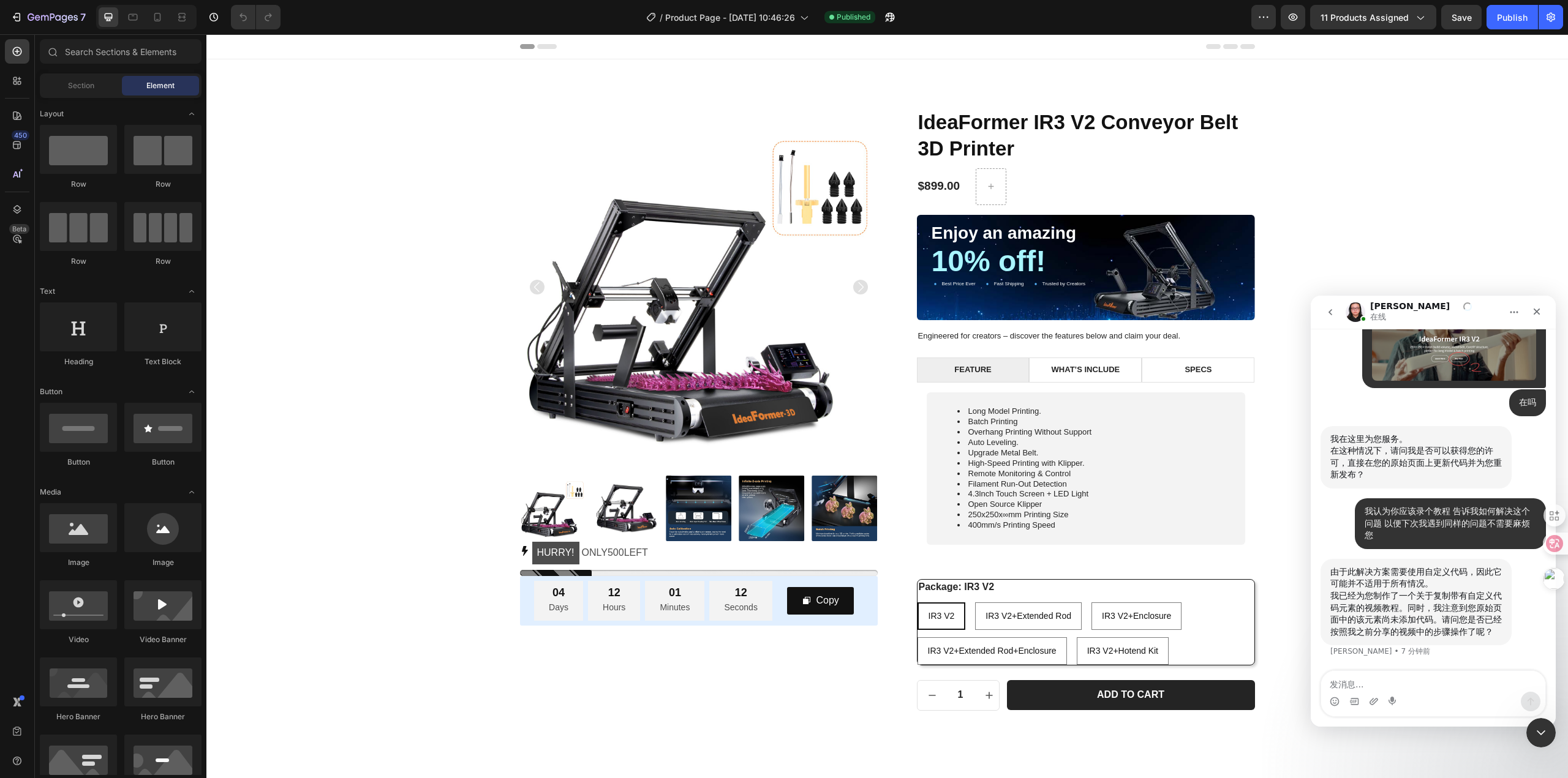
click at [1396, 690] on textarea "发消息..." at bounding box center [1432, 681] width 224 height 21
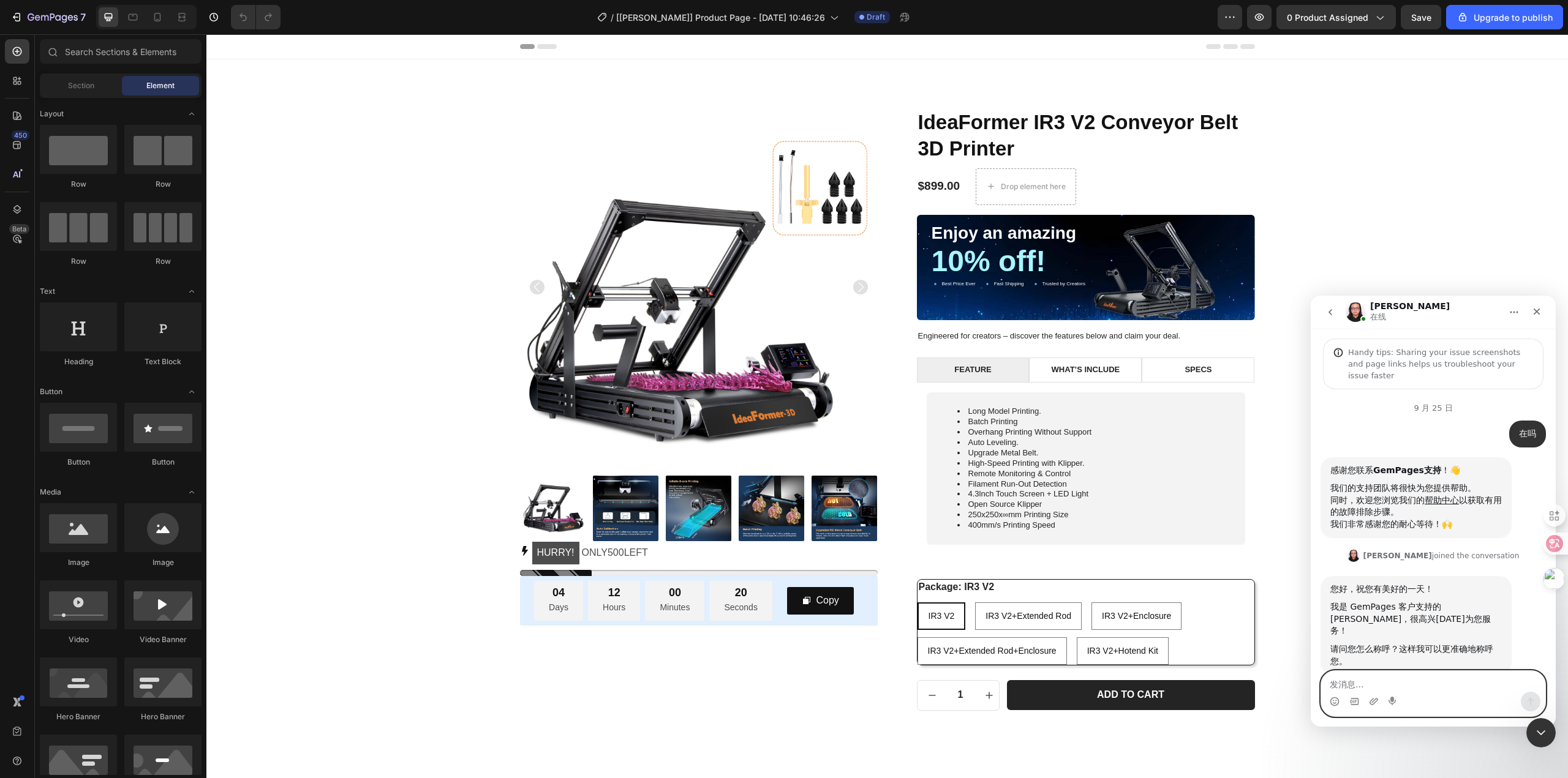
scroll to position [4086, 0]
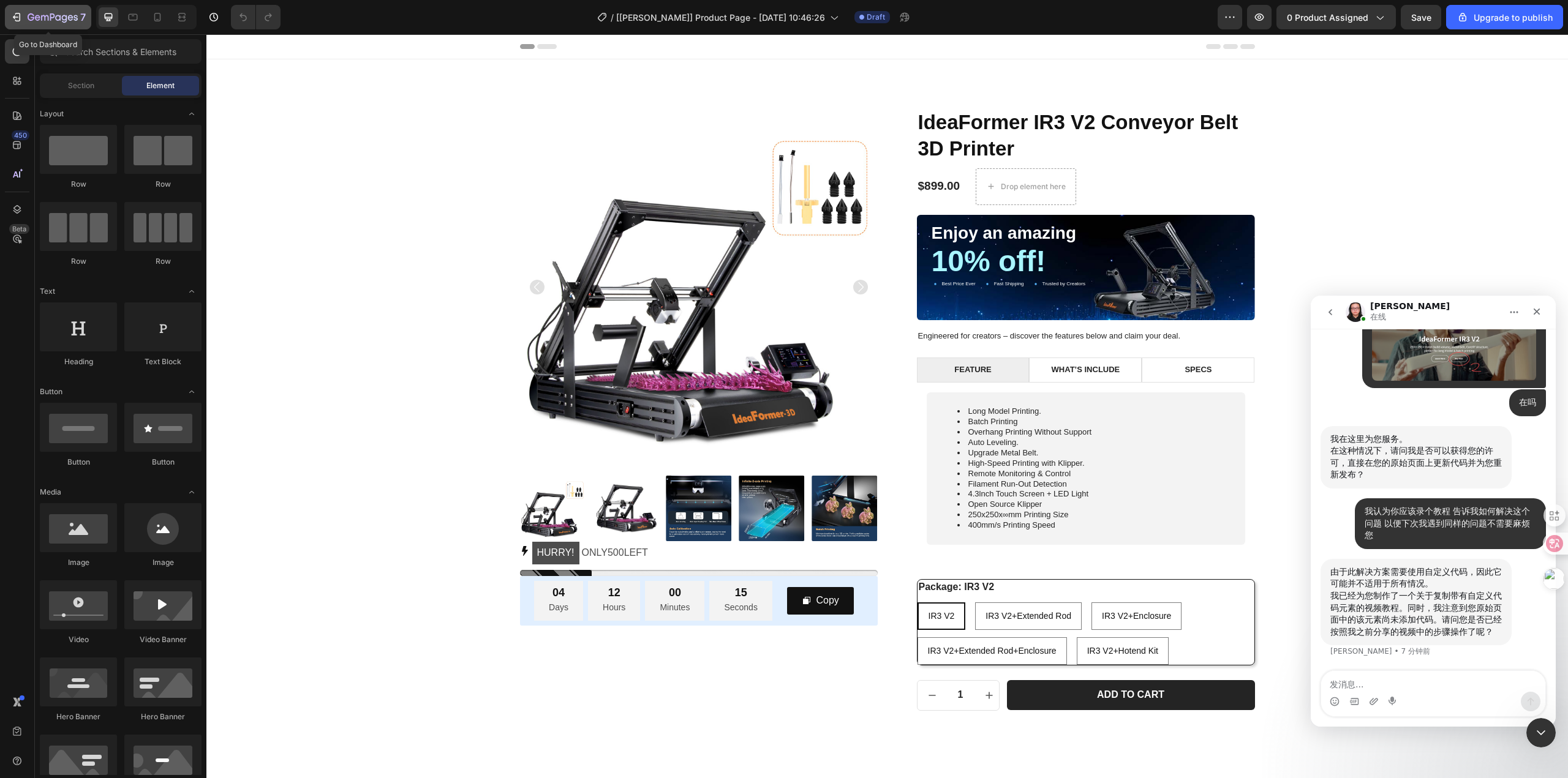
click at [16, 16] on icon "button" at bounding box center [16, 17] width 12 height 12
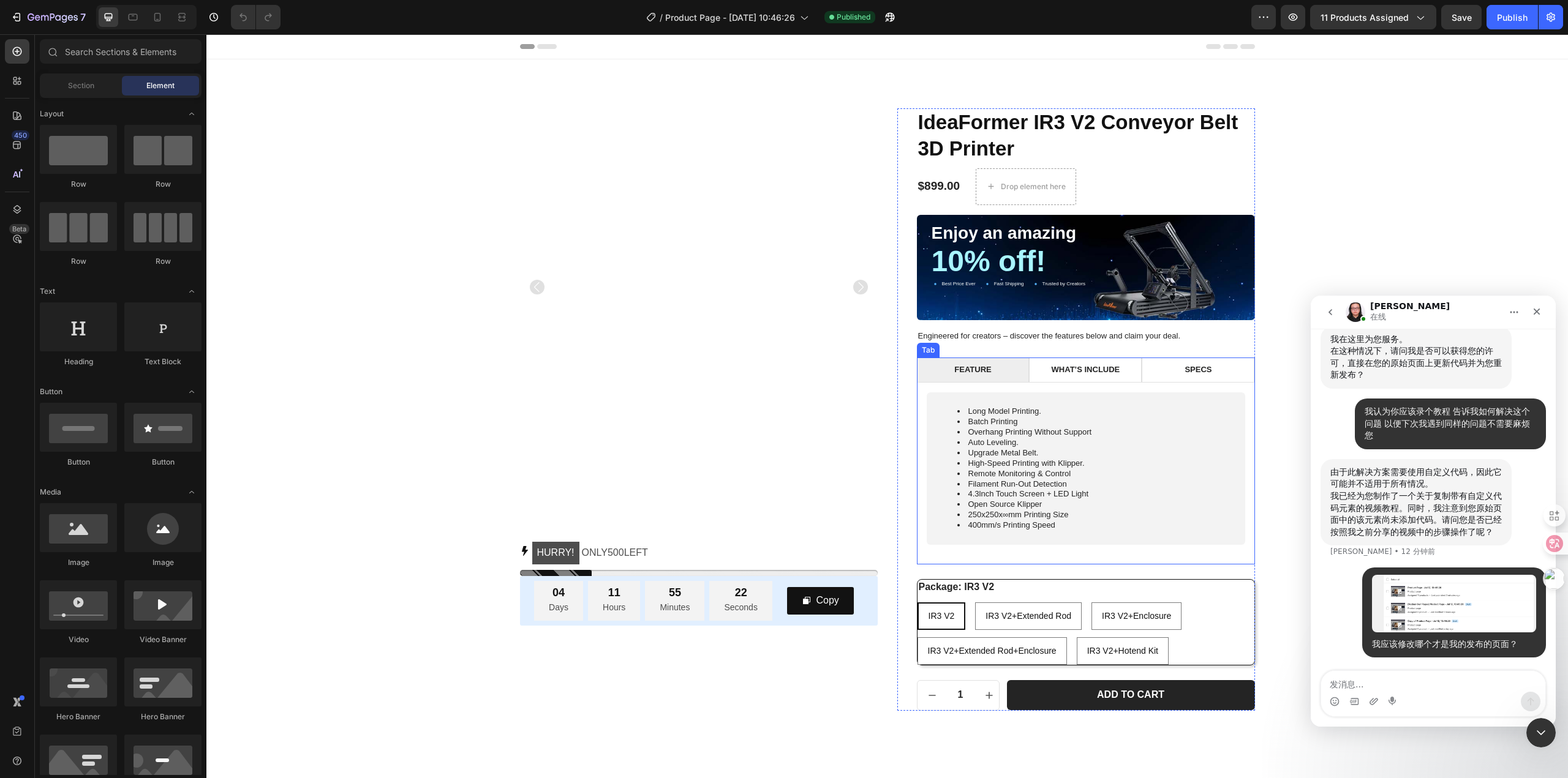
scroll to position [122, 0]
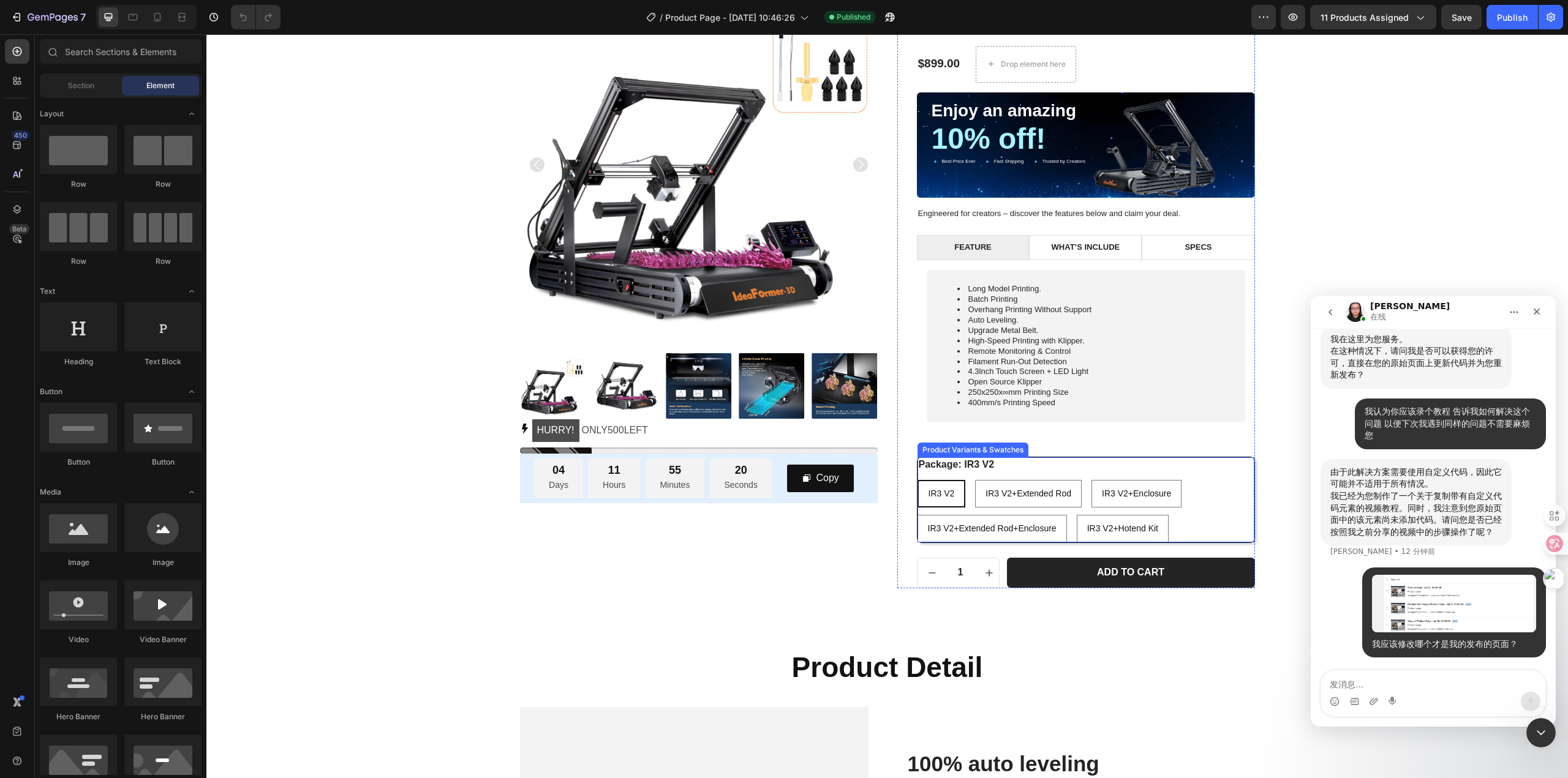
click at [1197, 505] on div "IR3 V2 IR3 V2 IR3 V2 IR3 V2+Extended Rod IR3 V2+Extended Rod IR3 V2+Extended Ro…" at bounding box center [1085, 511] width 337 height 62
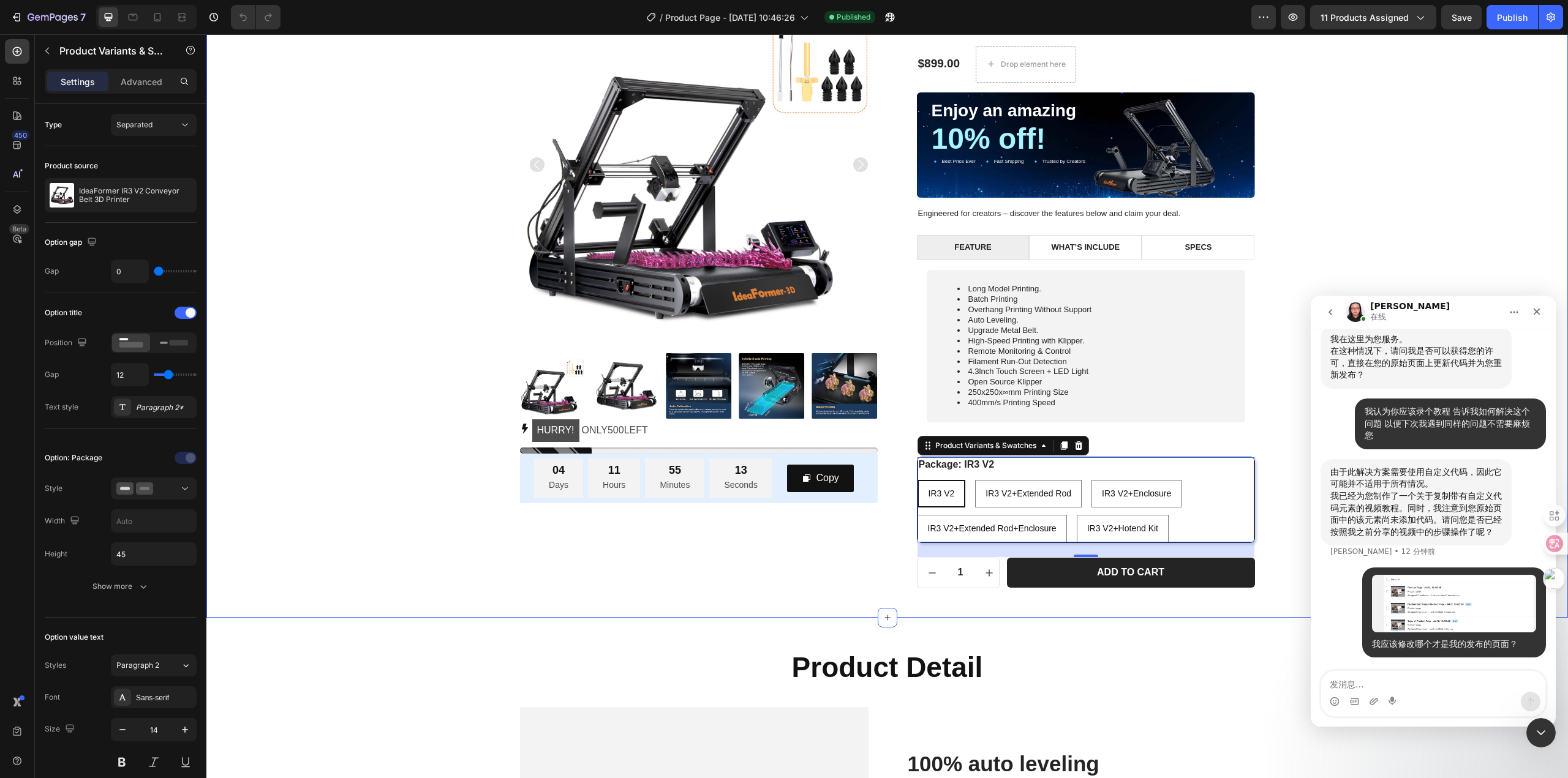
drag, startPoint x: 1722, startPoint y: 54, endPoint x: 1290, endPoint y: 43, distance: 432.1
click at [1260, 18] on icon "button" at bounding box center [1263, 17] width 12 height 12
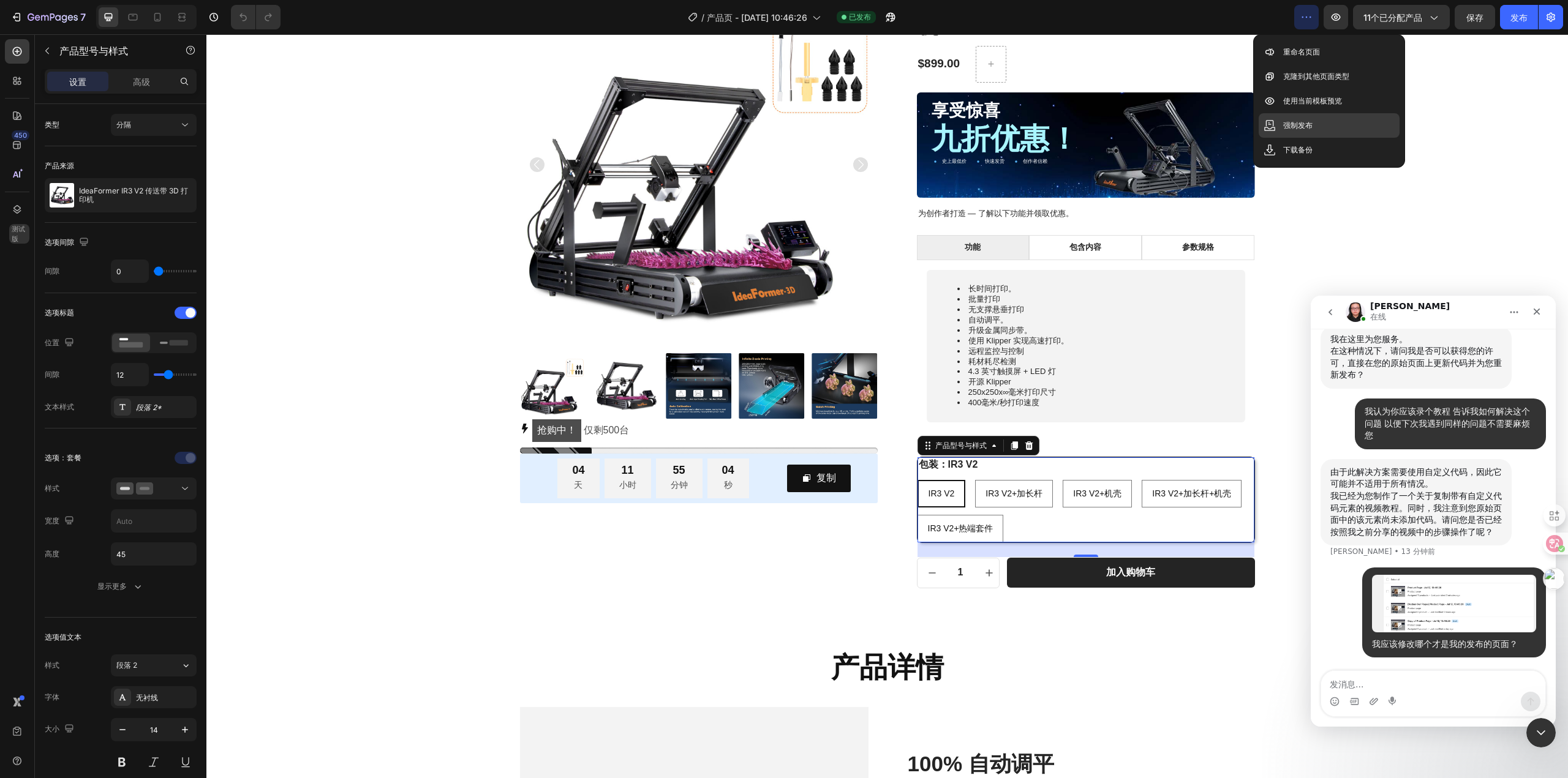
click at [1315, 125] on div "强制发布" at bounding box center [1329, 125] width 141 height 25
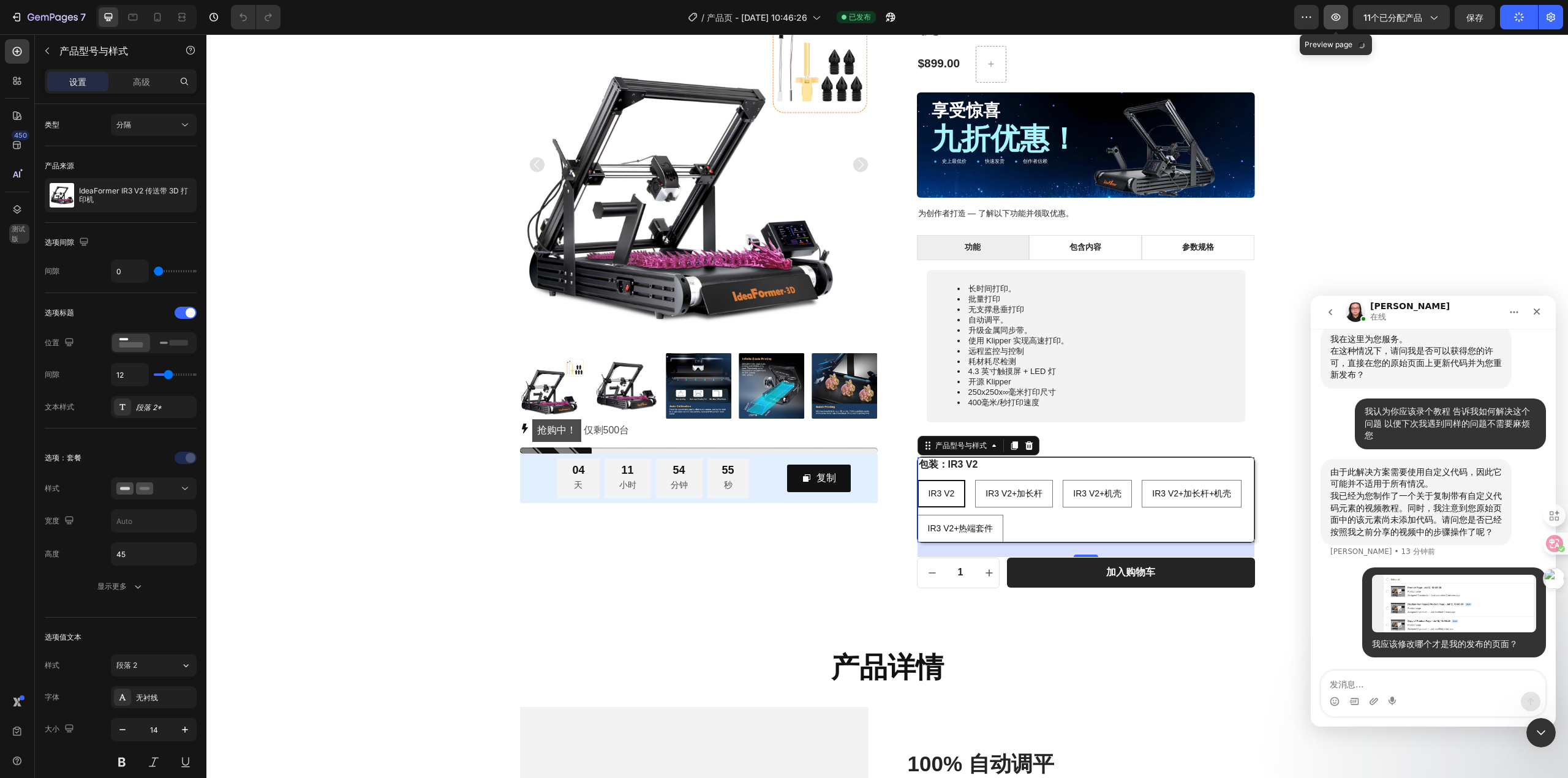
click at [1345, 22] on button "button" at bounding box center [1336, 17] width 25 height 25
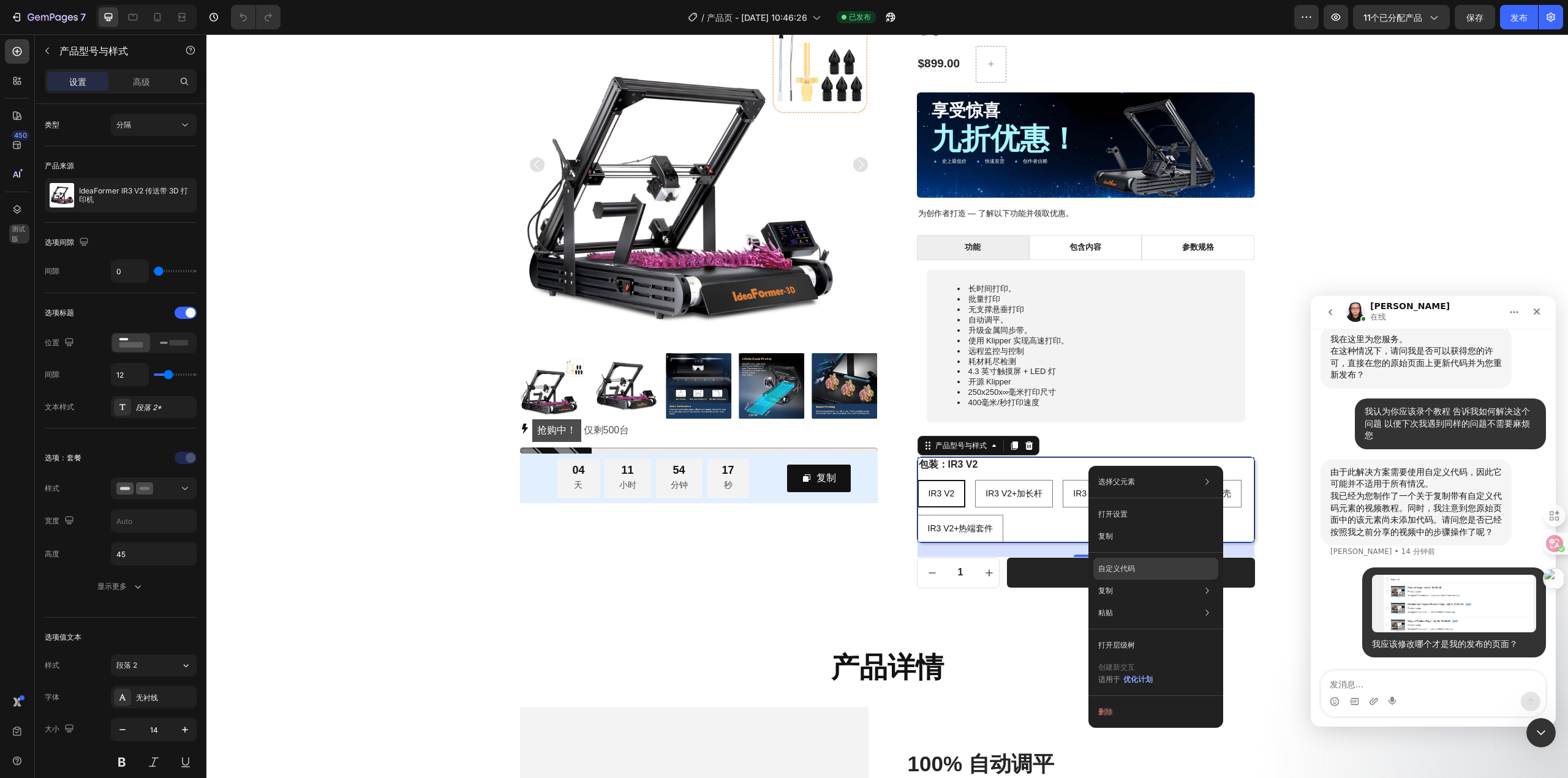
click at [1189, 564] on div "自定义代码" at bounding box center [1155, 568] width 125 height 22
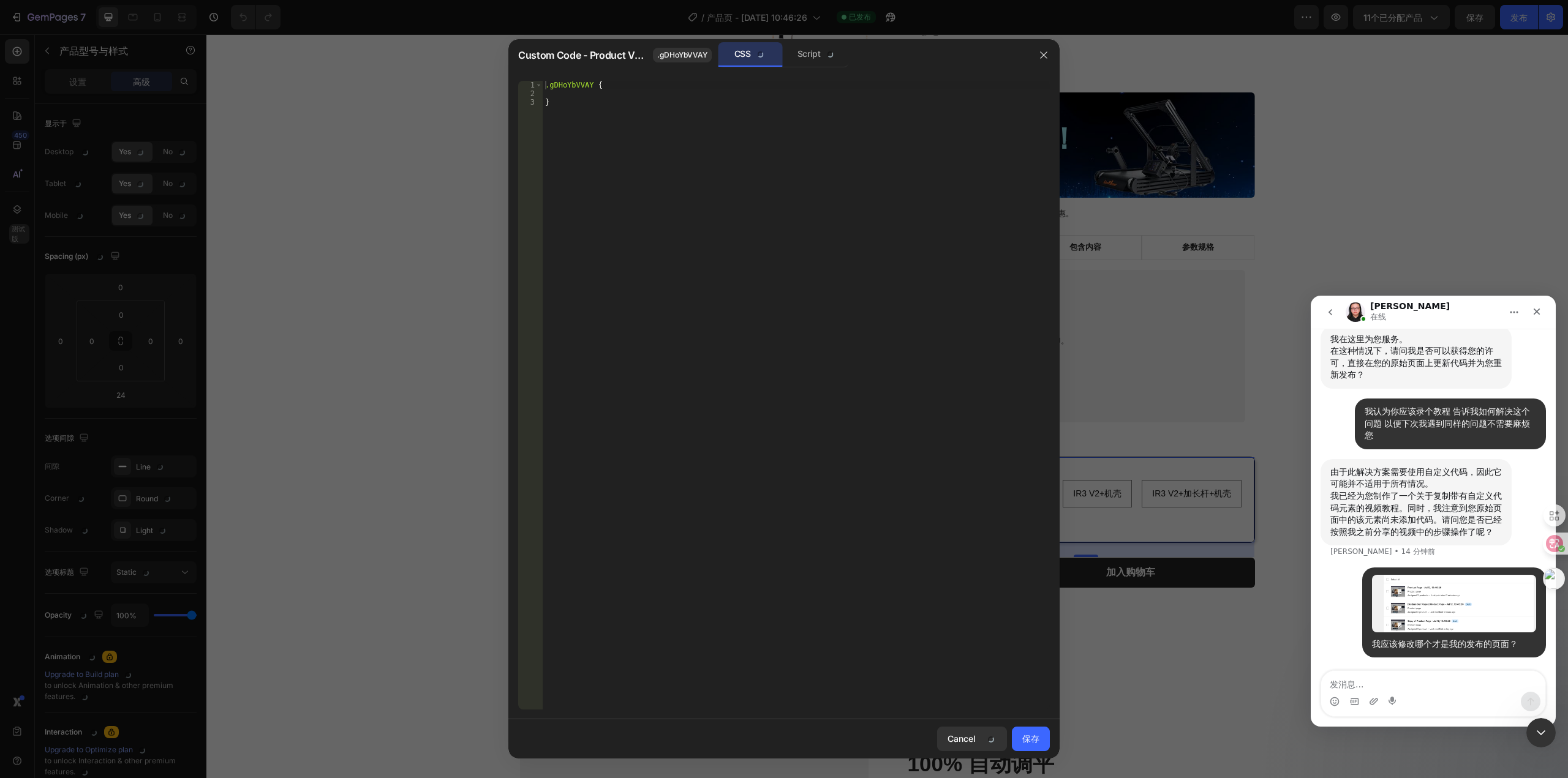
click at [593, 95] on div ".gDHoYbVVAY { }" at bounding box center [796, 404] width 507 height 646
click at [710, 94] on div ".gDHoYbVVAY { }" at bounding box center [796, 404] width 507 height 646
click at [685, 57] on span ".gDHoYbVVAY" at bounding box center [682, 55] width 50 height 11
click at [747, 56] on div "CSS" at bounding box center [750, 54] width 64 height 25
click at [818, 54] on font "脚本" at bounding box center [816, 54] width 16 height 10
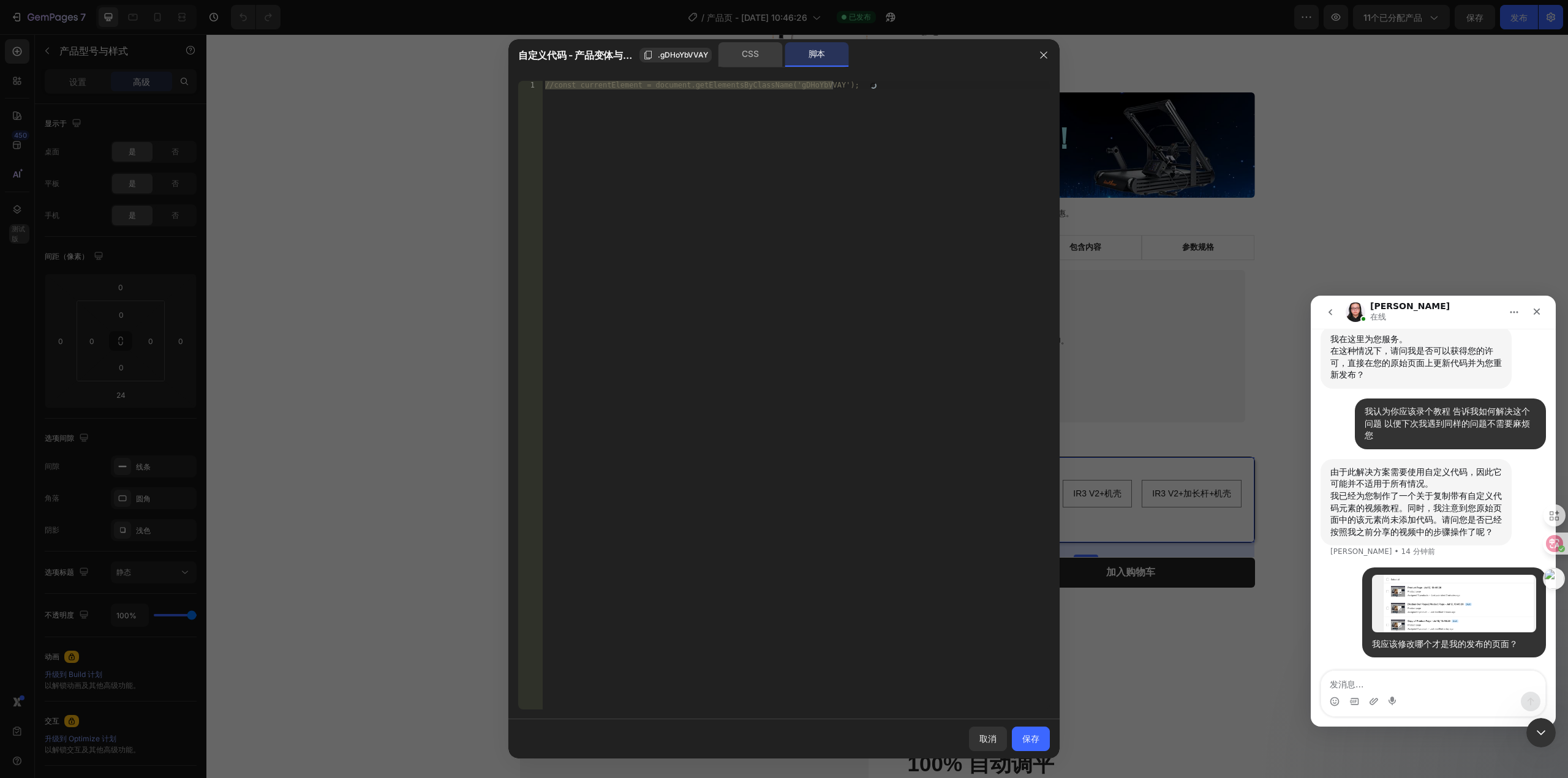
click at [756, 52] on div "CSS" at bounding box center [750, 54] width 64 height 25
click at [797, 164] on div ".gDHoYbVVAY { }" at bounding box center [796, 395] width 507 height 629
type textarea "}"
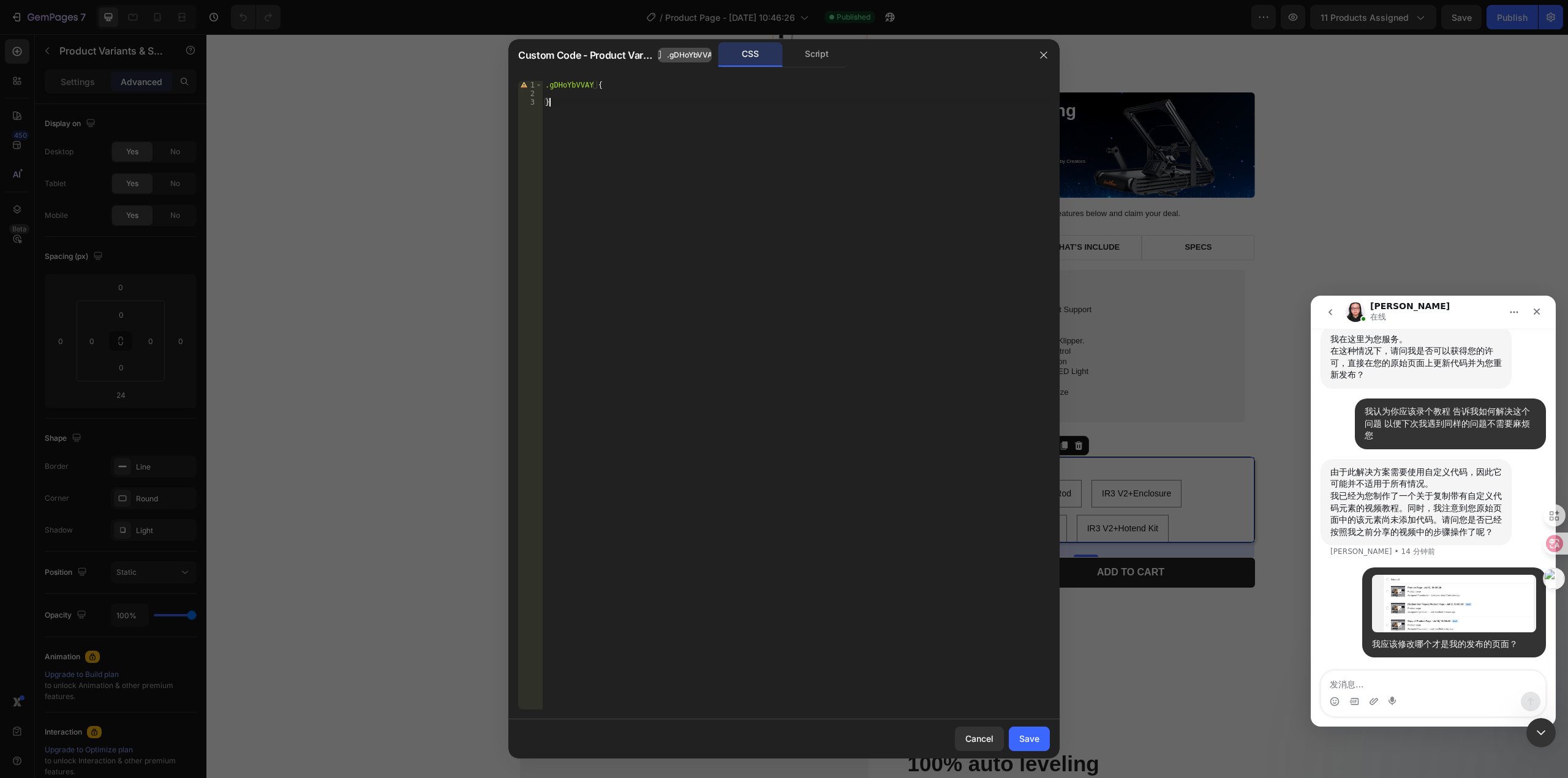
click at [681, 58] on span ".gDHoYbVVAY" at bounding box center [692, 55] width 50 height 11
click at [751, 59] on div "CSS" at bounding box center [750, 54] width 64 height 25
click at [808, 61] on div "Script" at bounding box center [817, 54] width 64 height 25
click at [1040, 56] on icon "button" at bounding box center [1043, 55] width 10 height 10
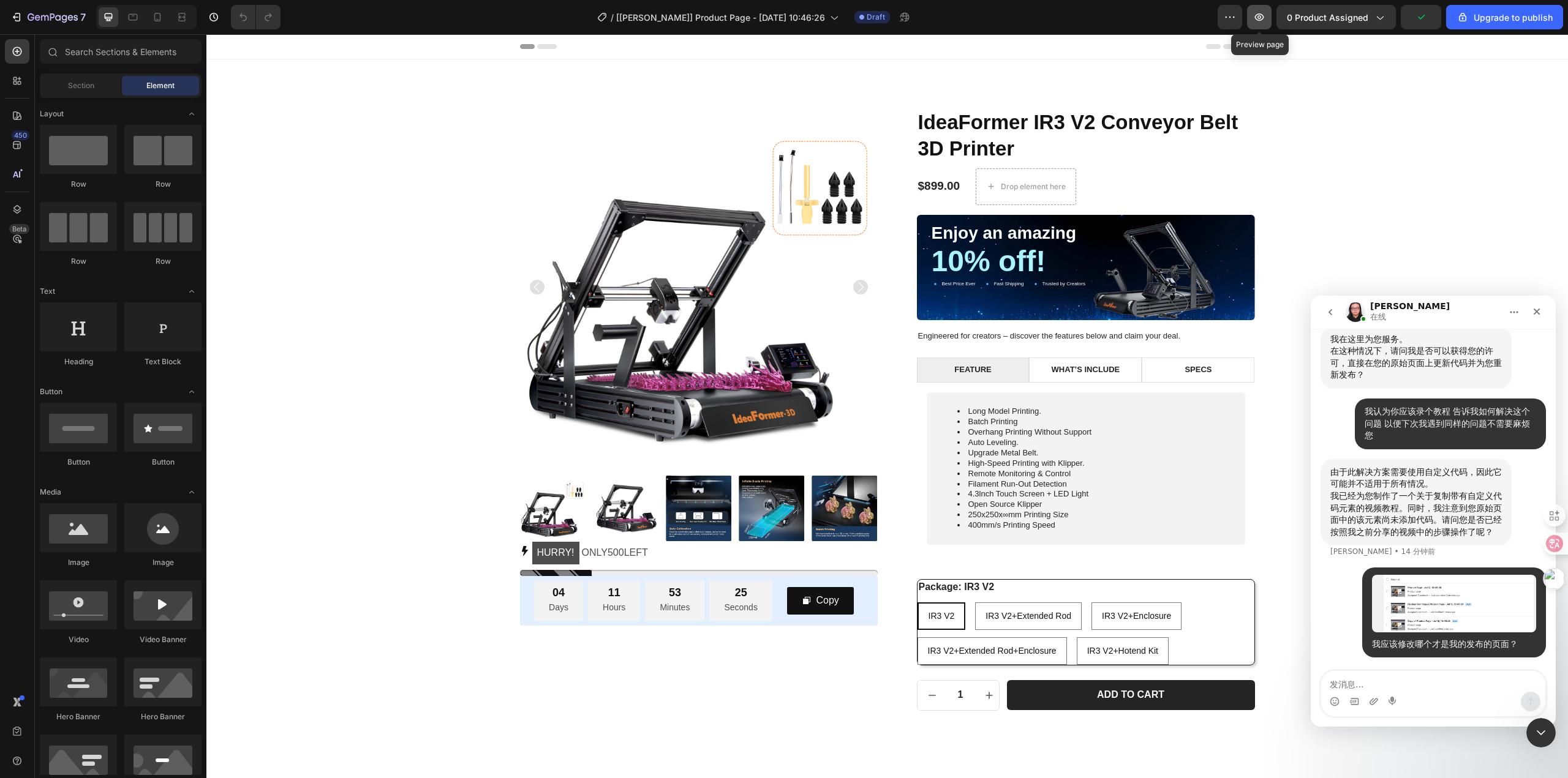
click at [1260, 19] on icon "button" at bounding box center [1259, 17] width 12 height 12
